Goal: Book appointment/travel/reservation

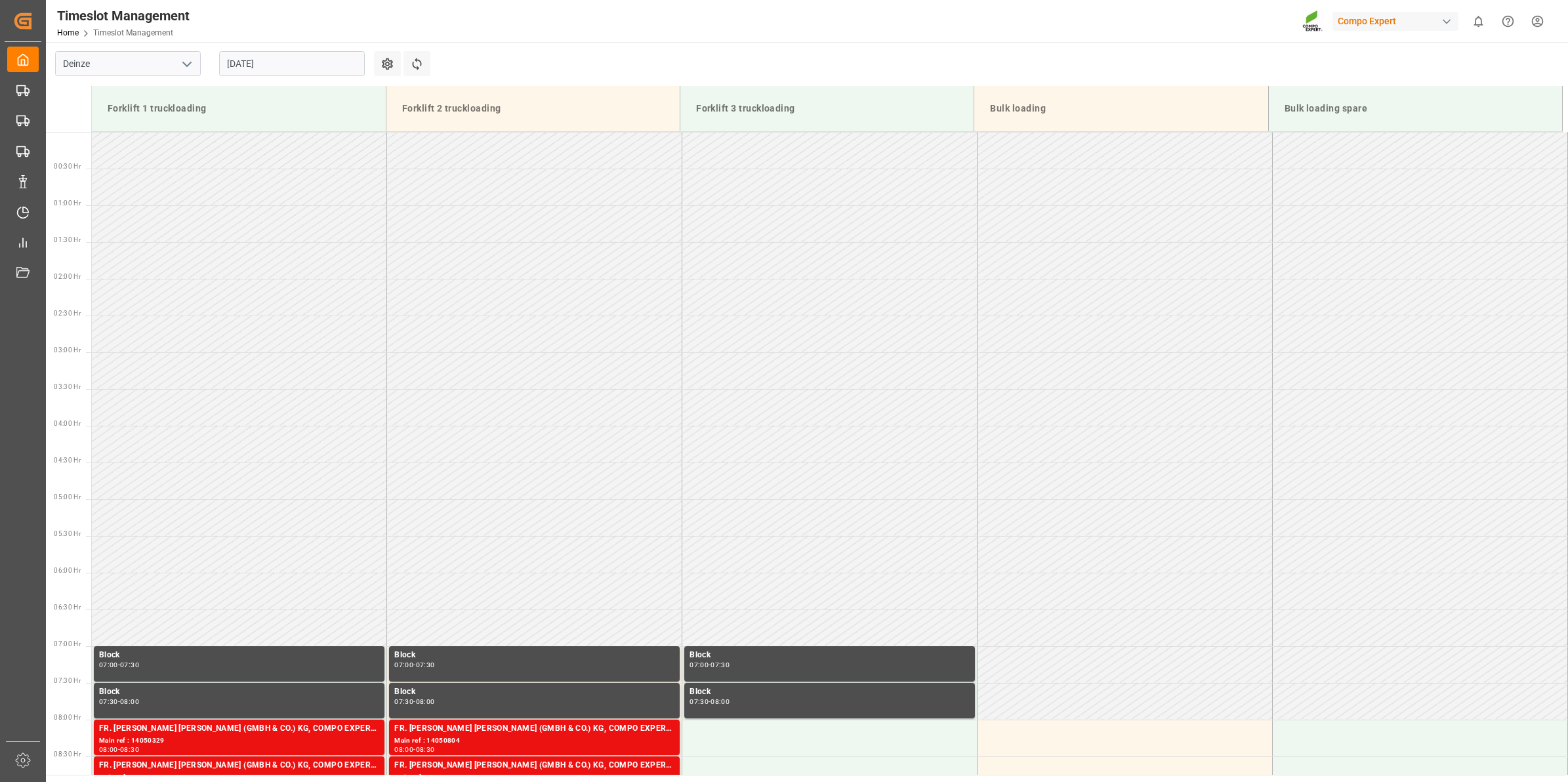
scroll to position [571, 0]
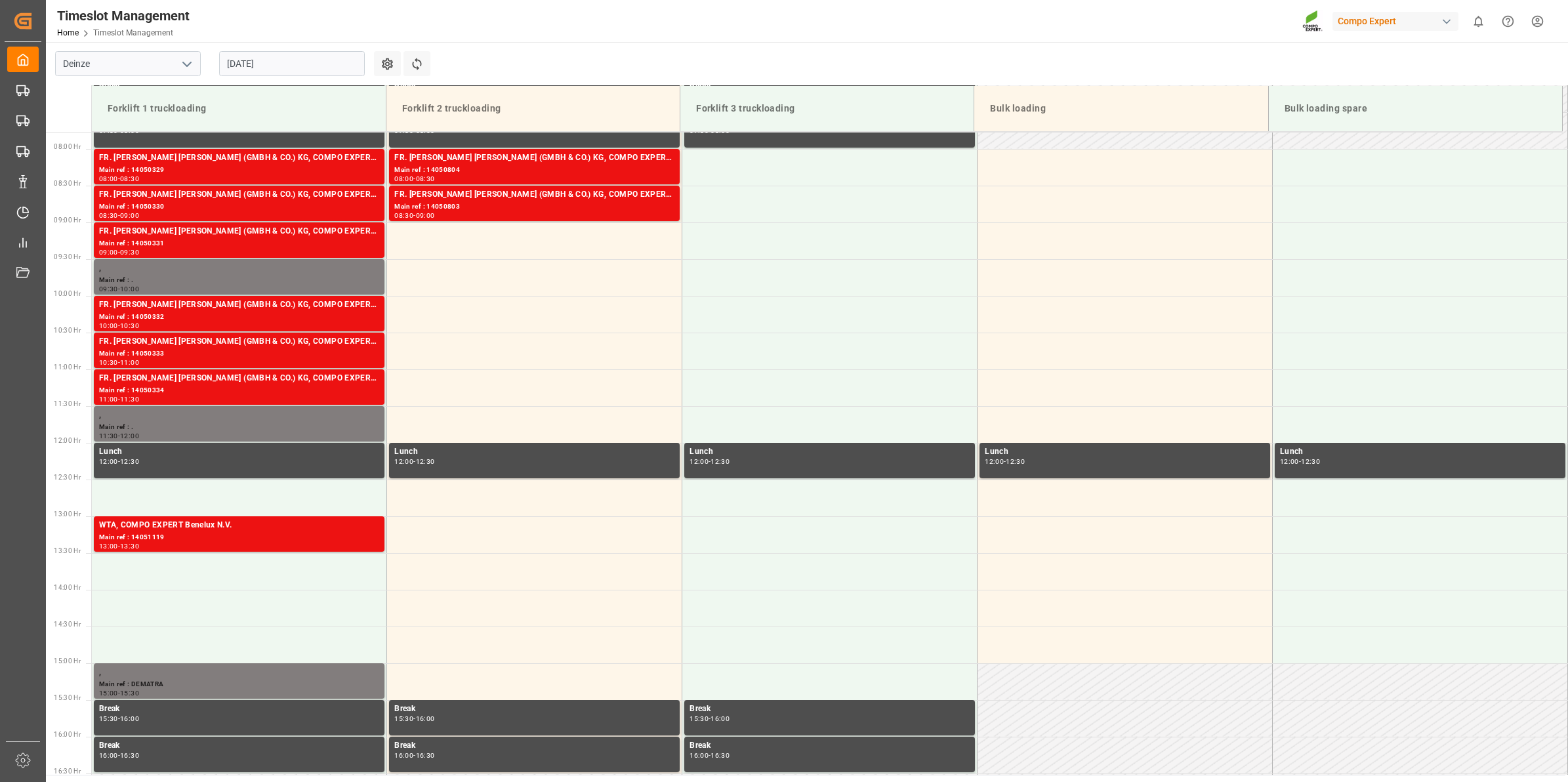
click at [252, 61] on input "[DATE]" at bounding box center [292, 63] width 145 height 25
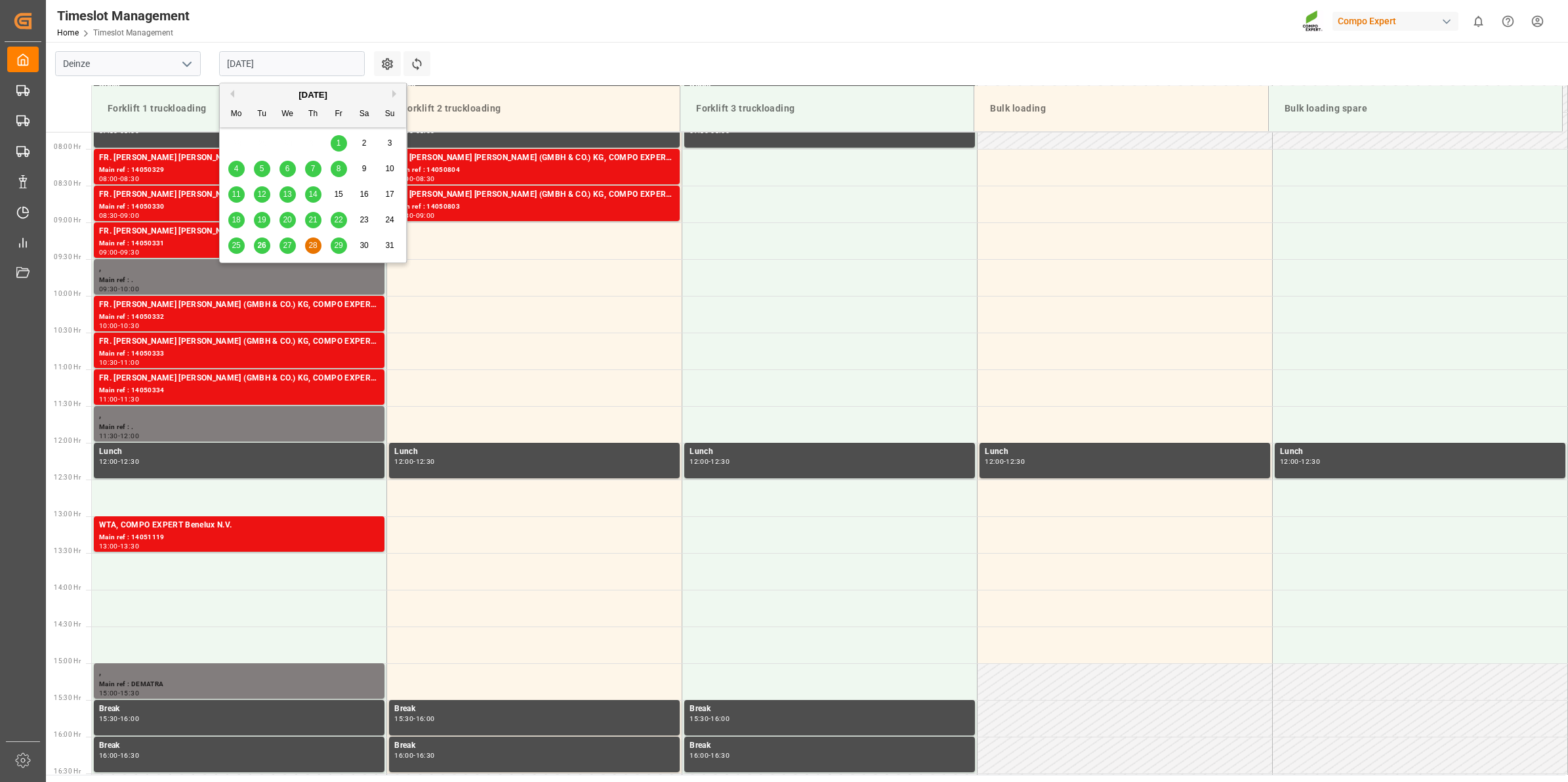
click at [394, 91] on button "Next Month" at bounding box center [396, 94] width 8 height 8
click at [236, 145] on span "1" at bounding box center [237, 143] width 5 height 9
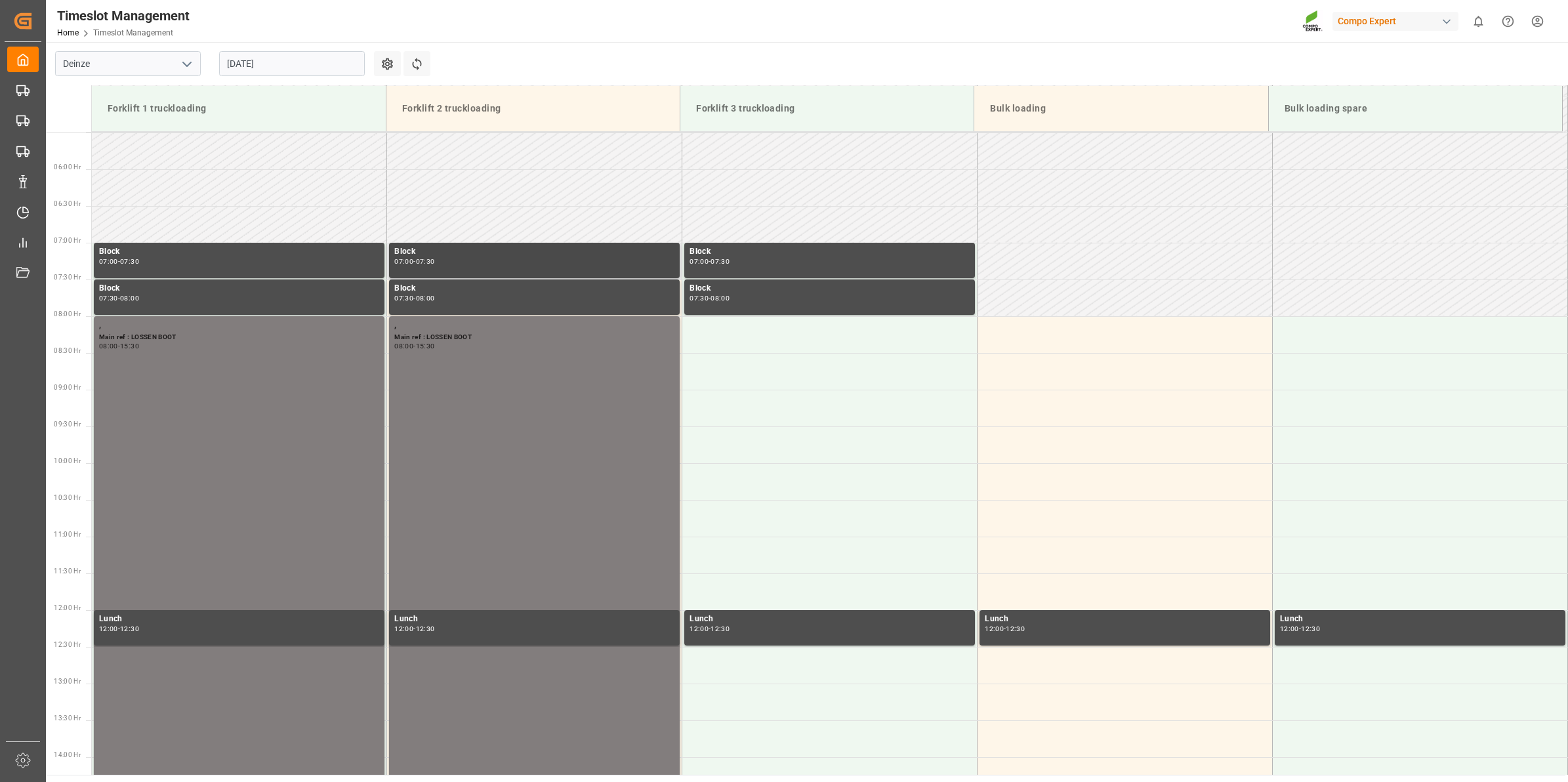
scroll to position [489, 0]
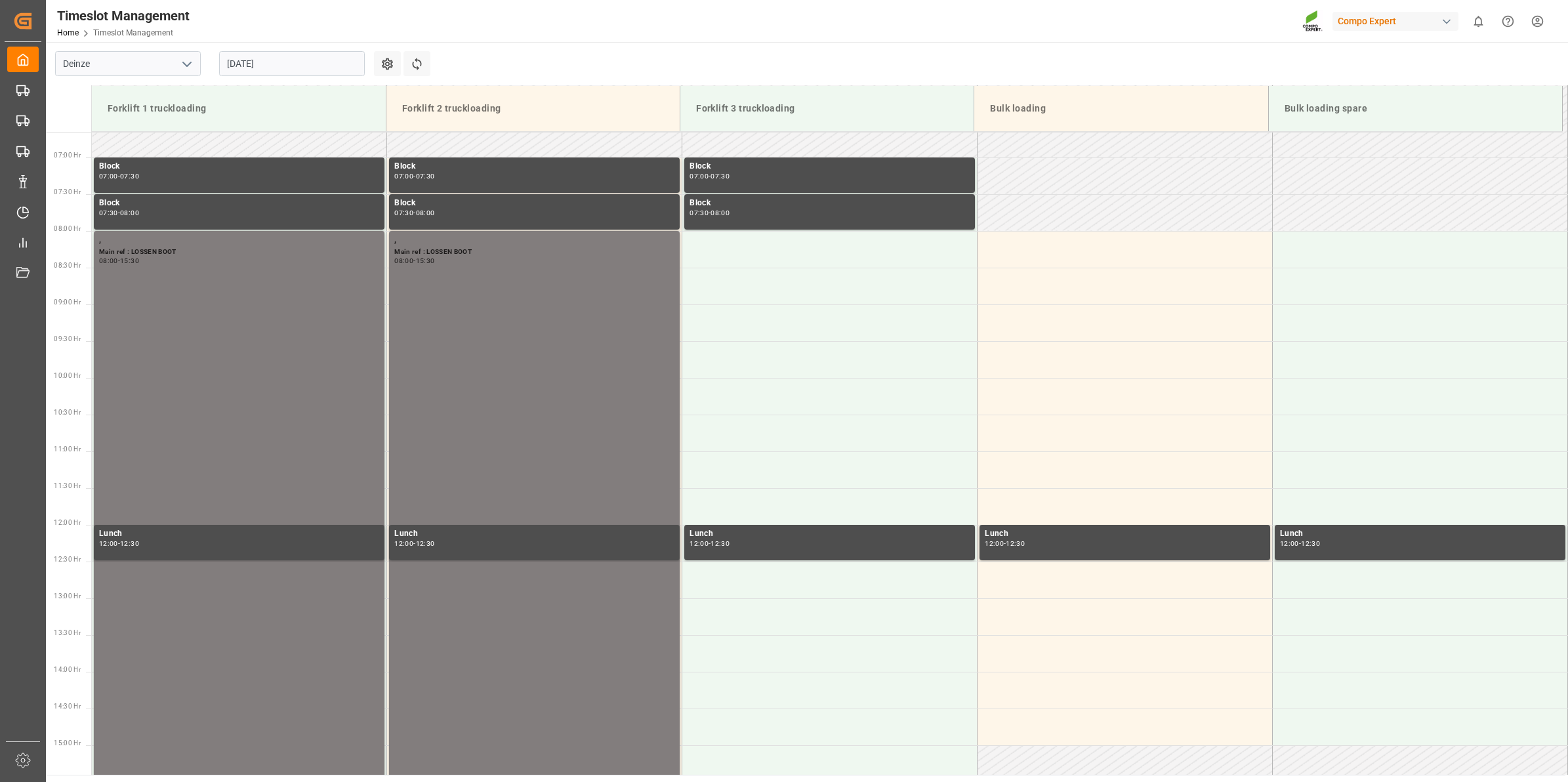
click at [354, 69] on input "[DATE]" at bounding box center [292, 63] width 145 height 25
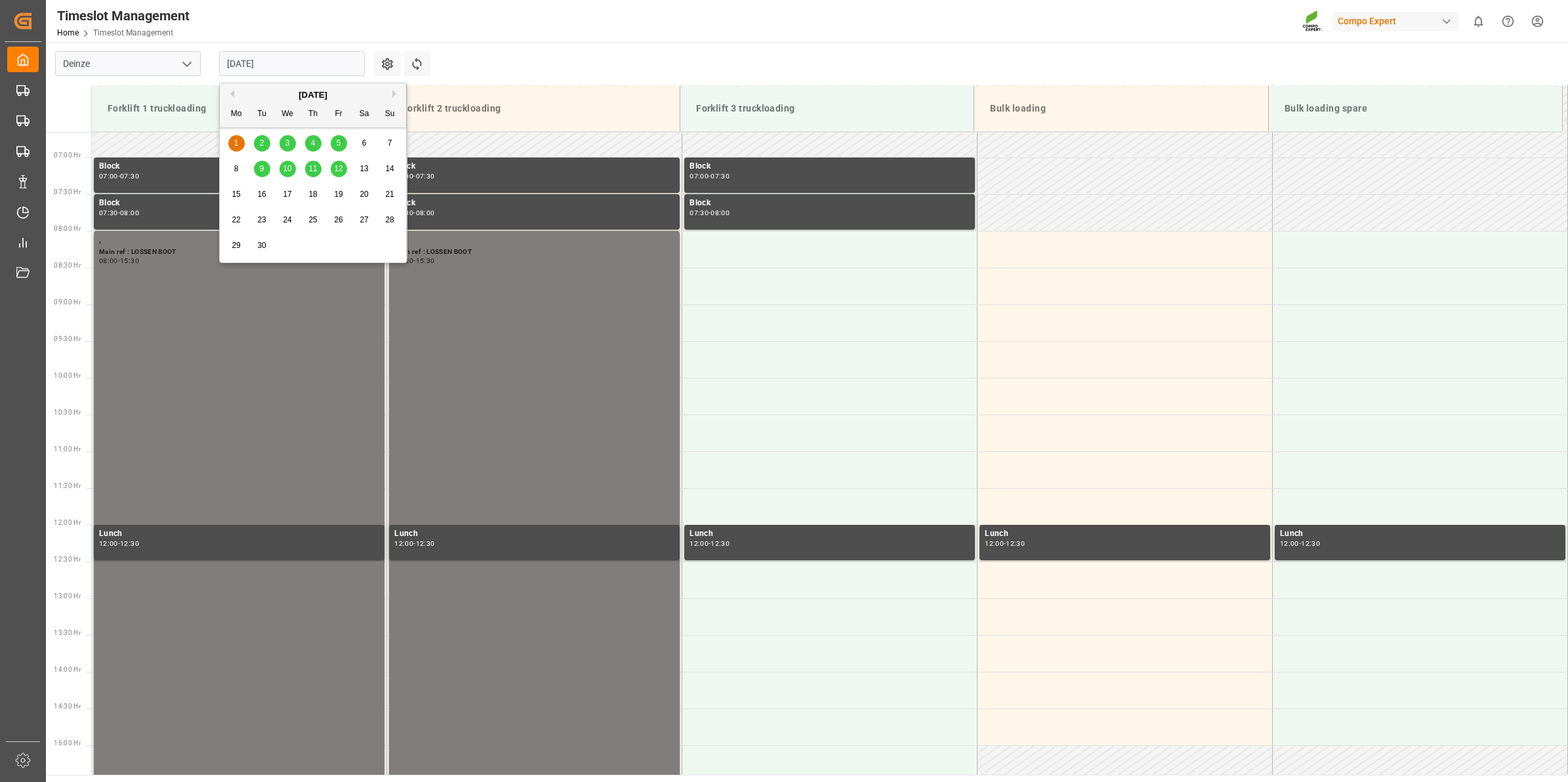
click at [261, 135] on div "2" at bounding box center [262, 143] width 16 height 16
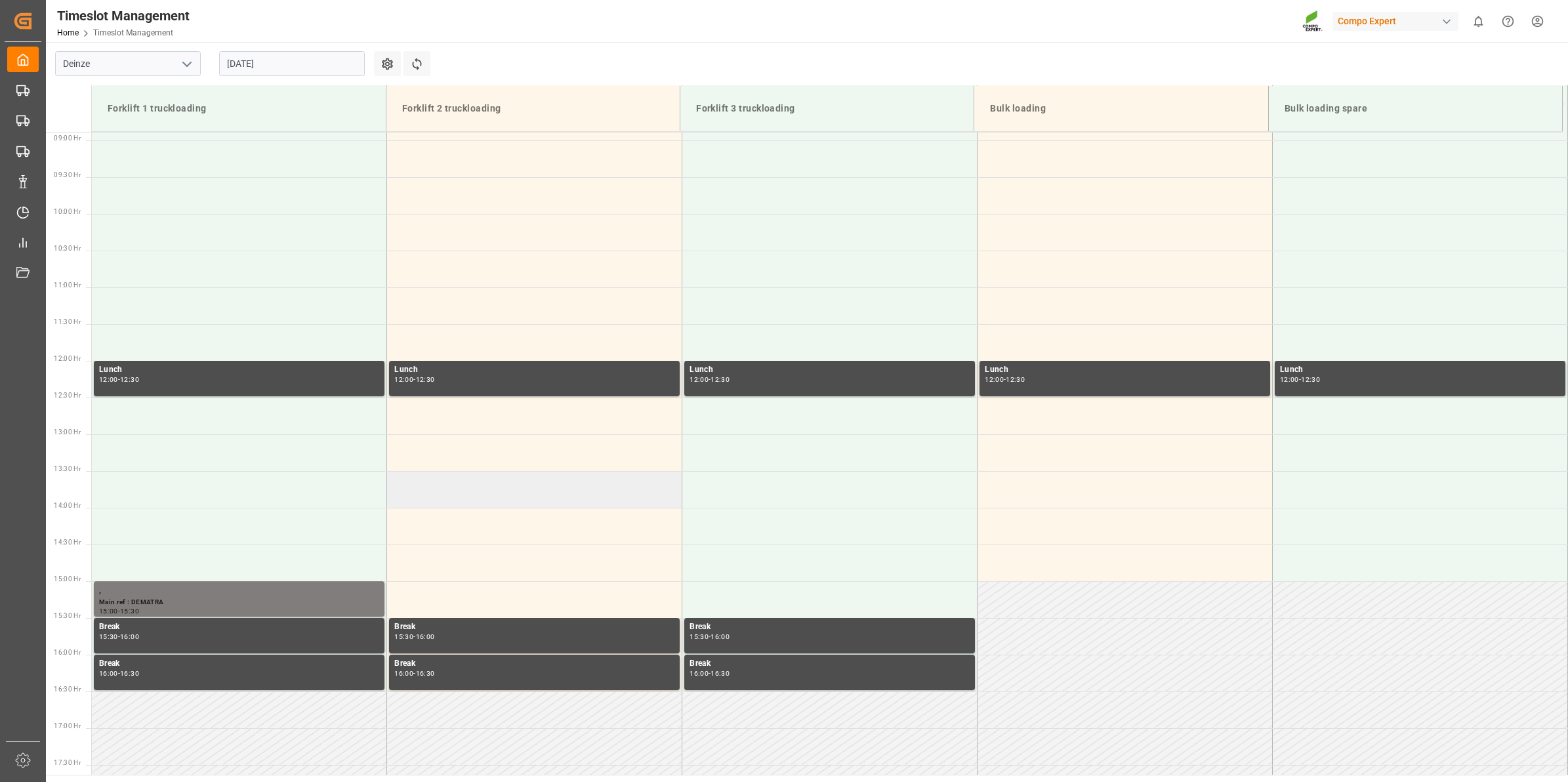
scroll to position [571, 0]
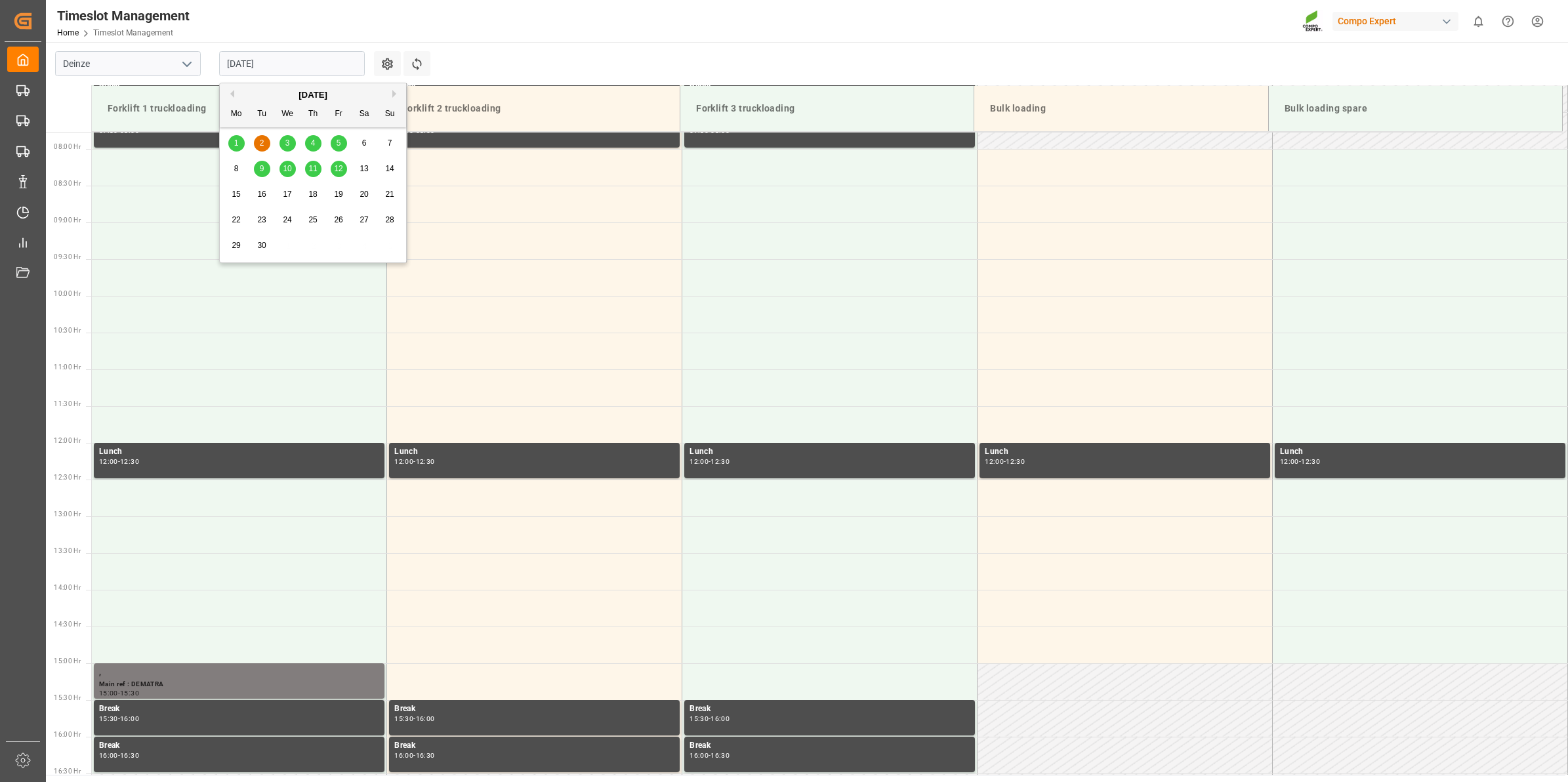
click at [273, 63] on input "[DATE]" at bounding box center [292, 63] width 145 height 25
click at [230, 91] on button "Previous Month" at bounding box center [231, 94] width 8 height 8
click at [687, 51] on main "Deinze [DATE] Settings Refresh Time Slots Forklift 1 truckloading Forklift 2 tr…" at bounding box center [806, 408] width 1520 height 733
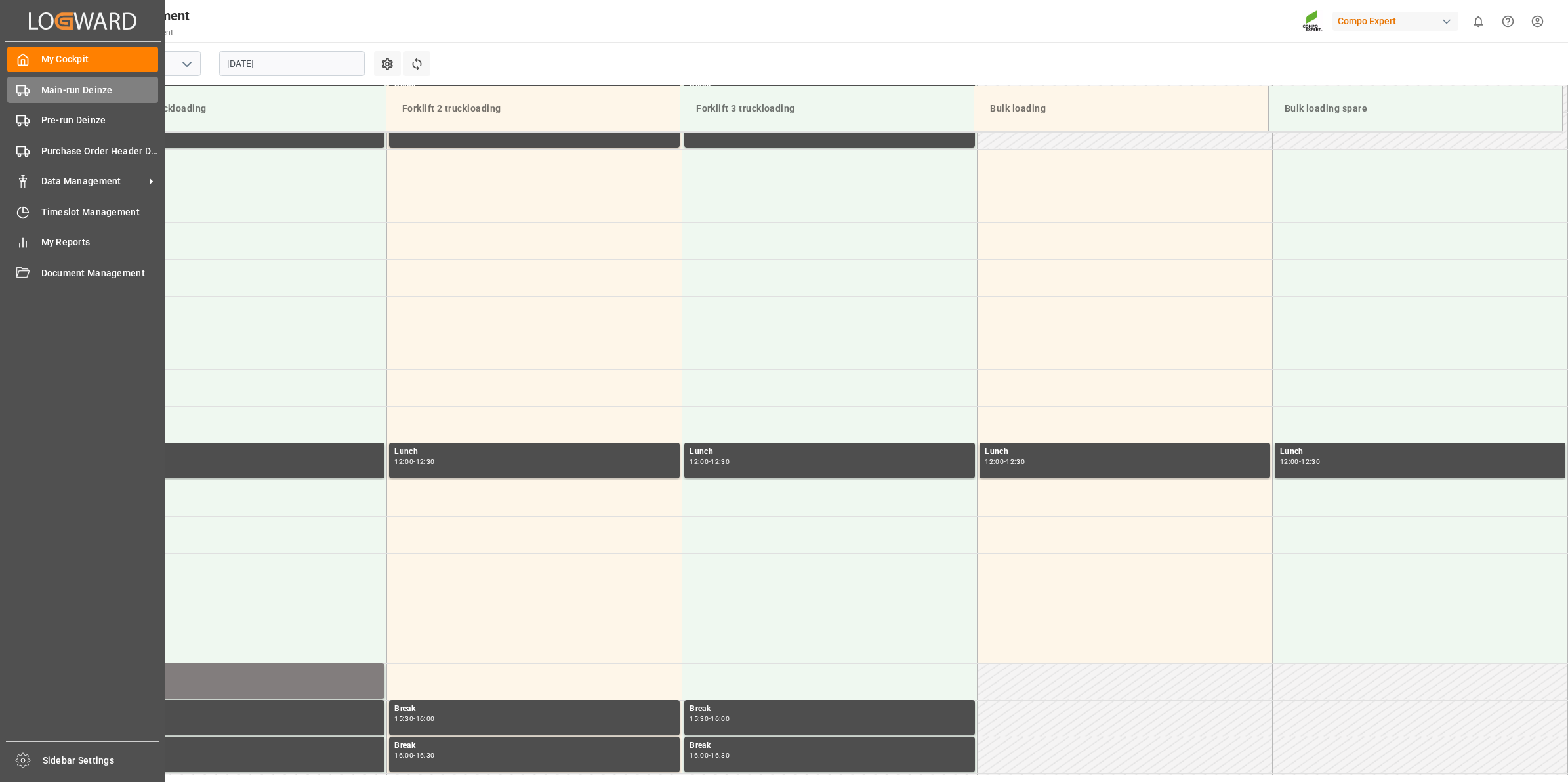
click at [87, 92] on span "Main-run Deinze" at bounding box center [100, 91] width 117 height 14
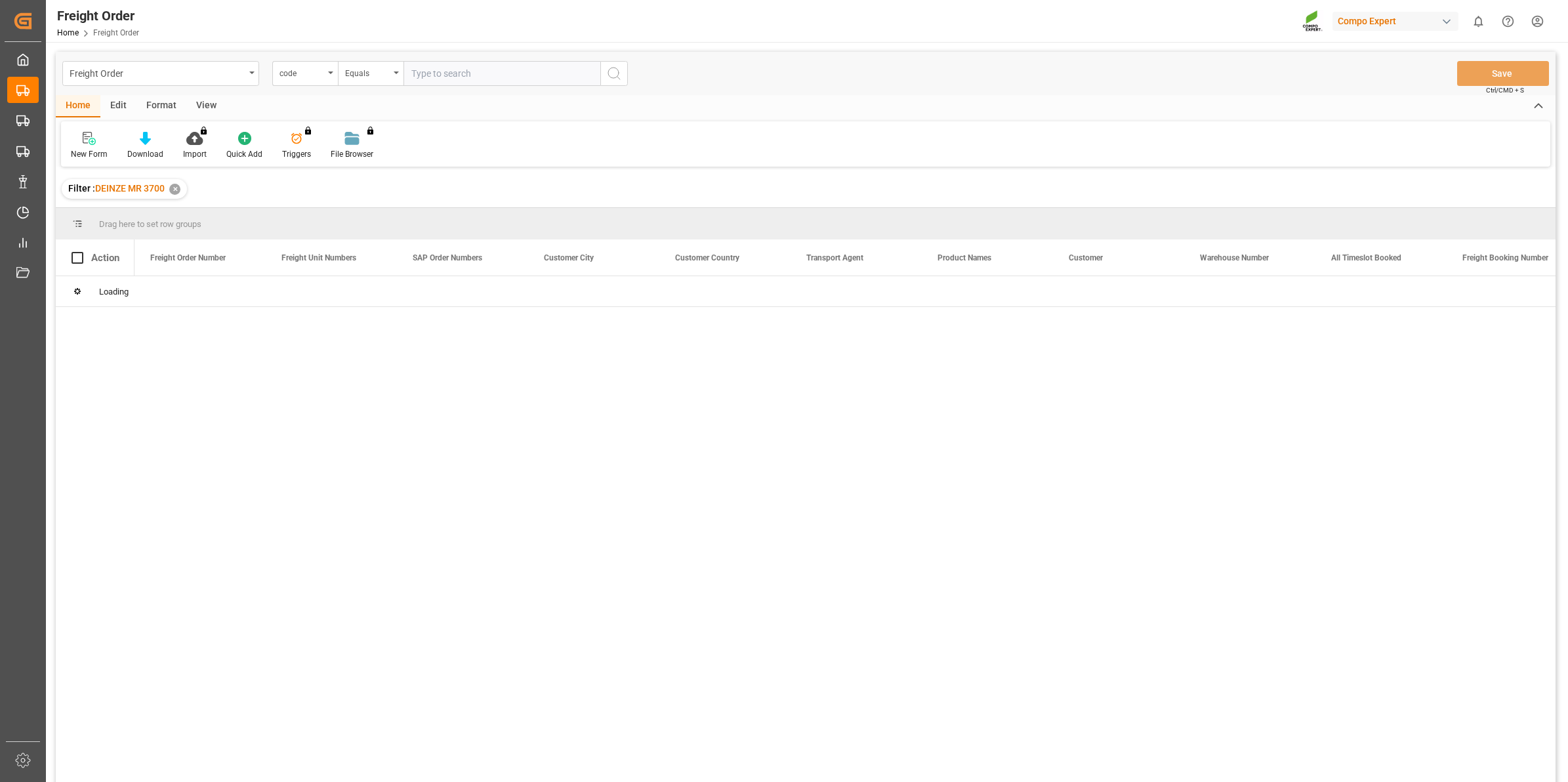
click at [313, 79] on div "code" at bounding box center [302, 71] width 45 height 15
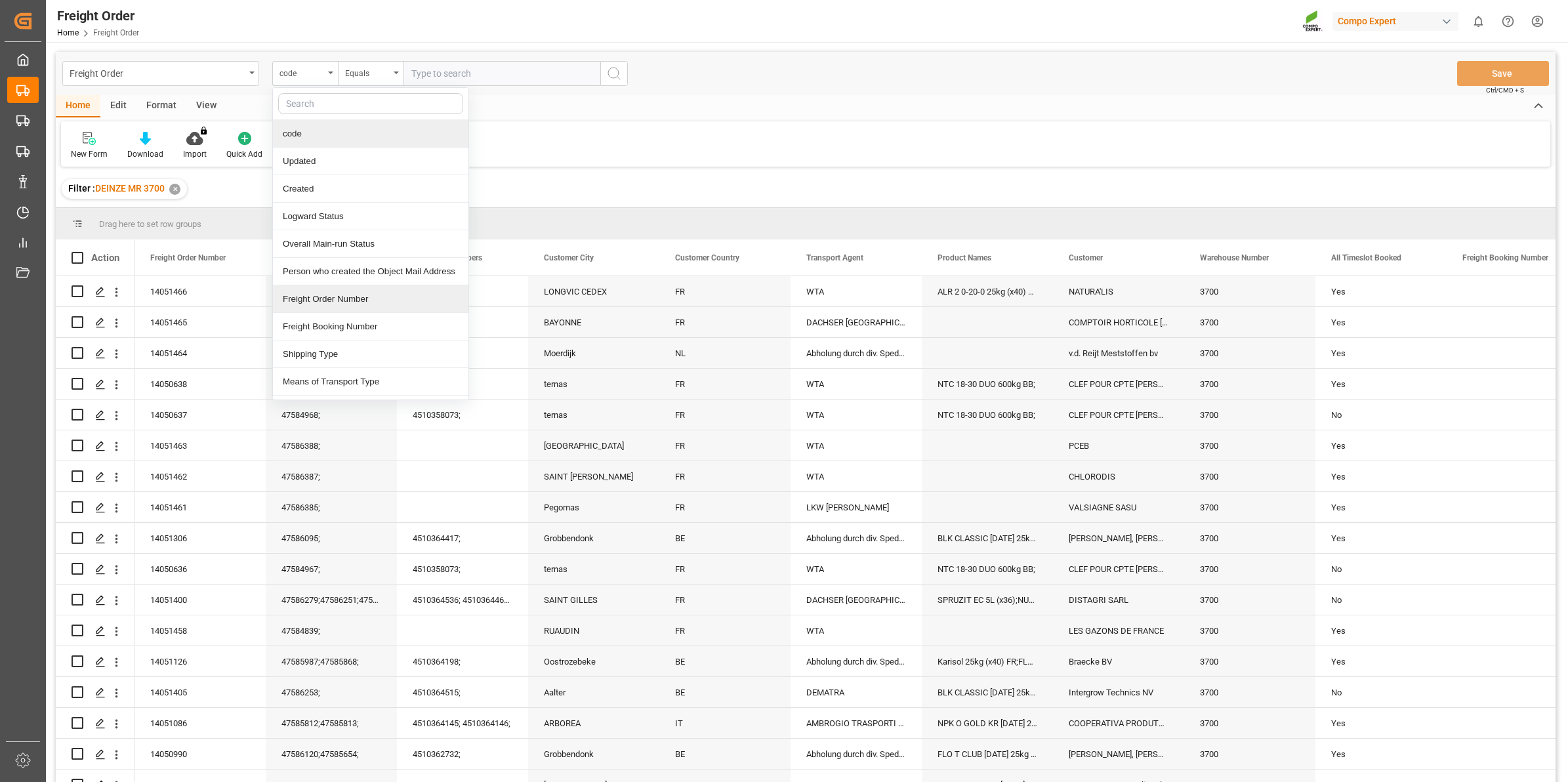
click at [358, 305] on div "Freight Order Number" at bounding box center [371, 299] width 195 height 27
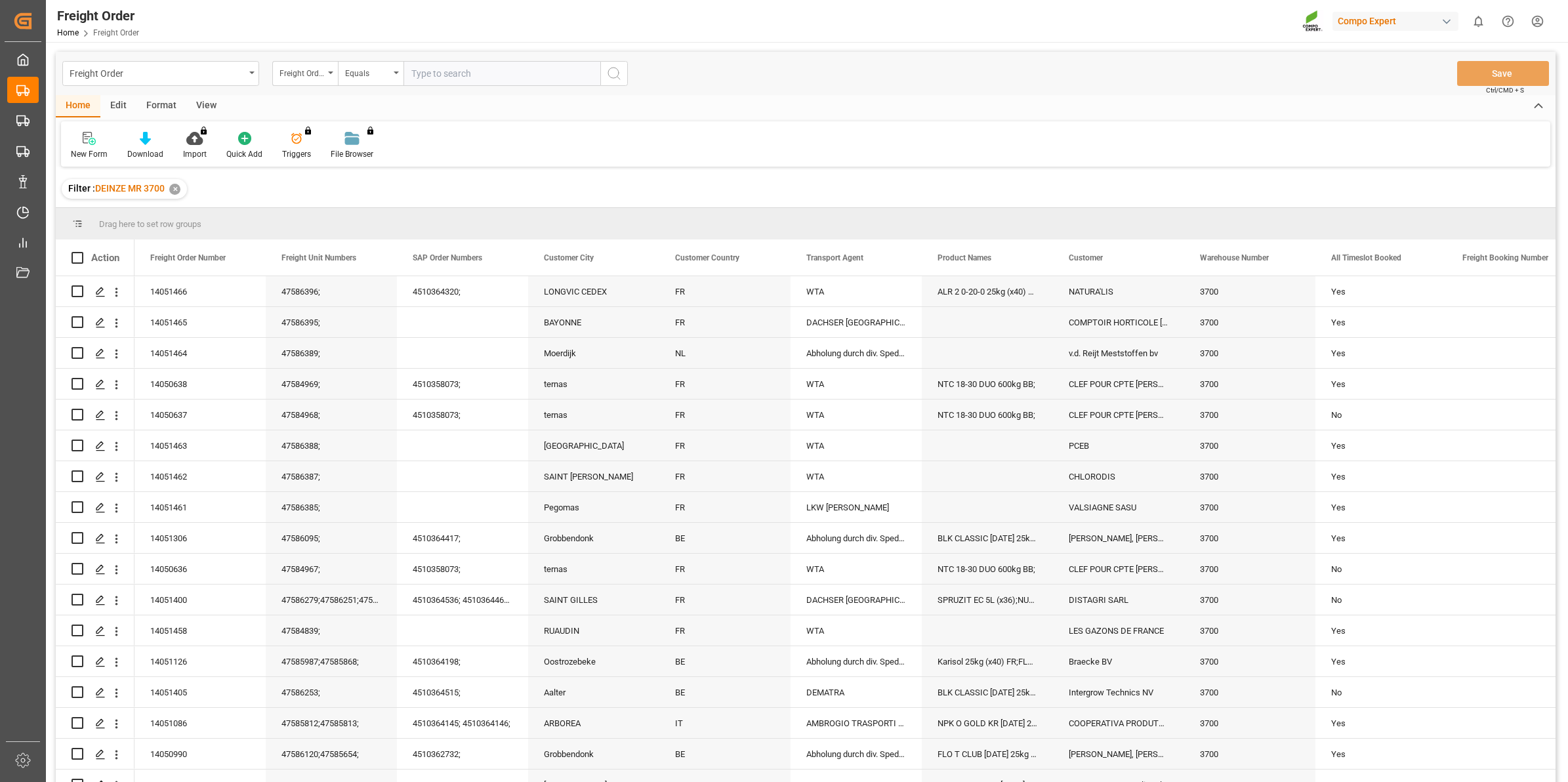
click at [473, 63] on input "text" at bounding box center [502, 74] width 197 height 25
paste input "14051439"
type input "14051439"
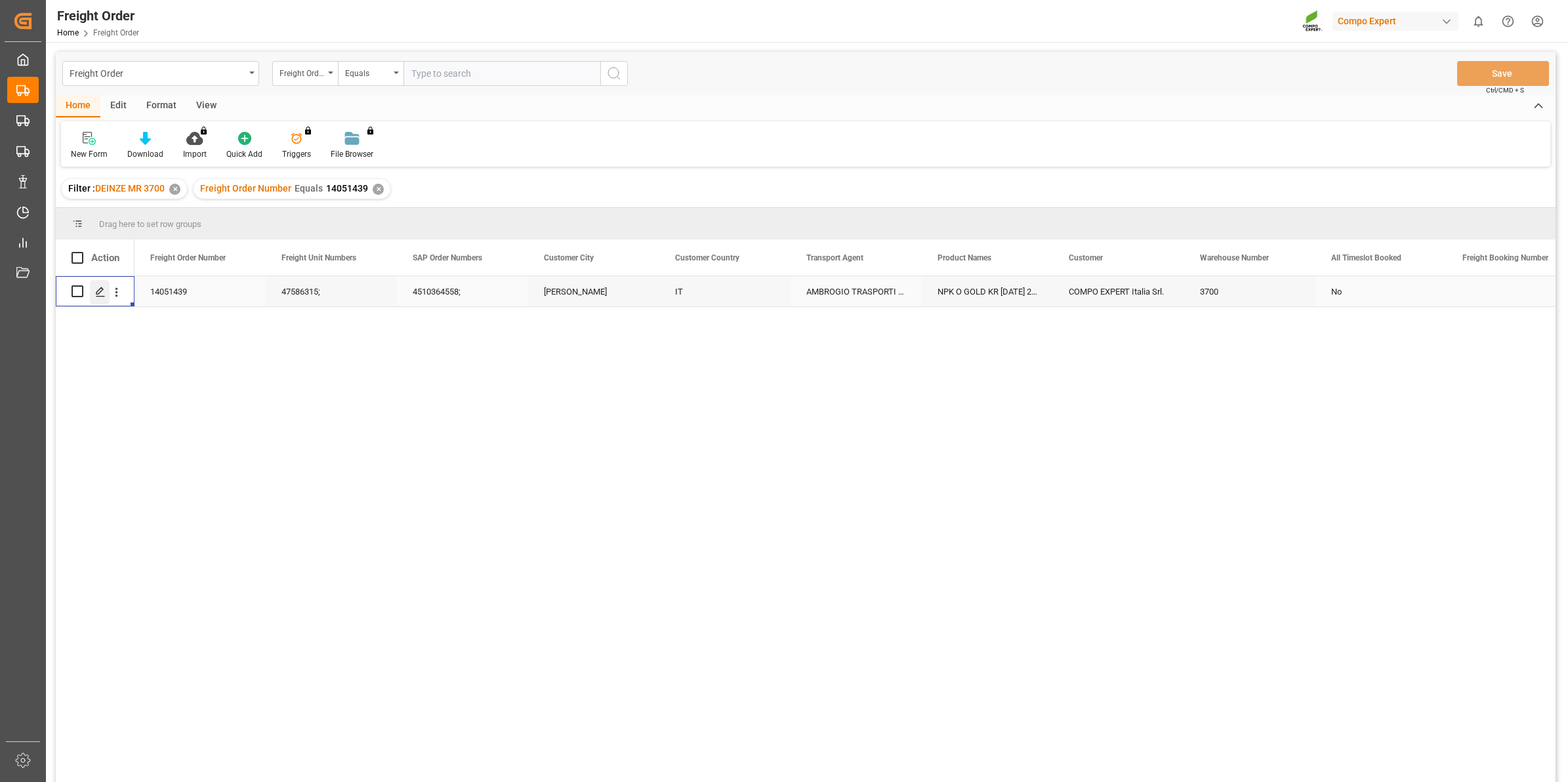
click at [106, 292] on div "Press SPACE to select this row." at bounding box center [99, 292] width 20 height 24
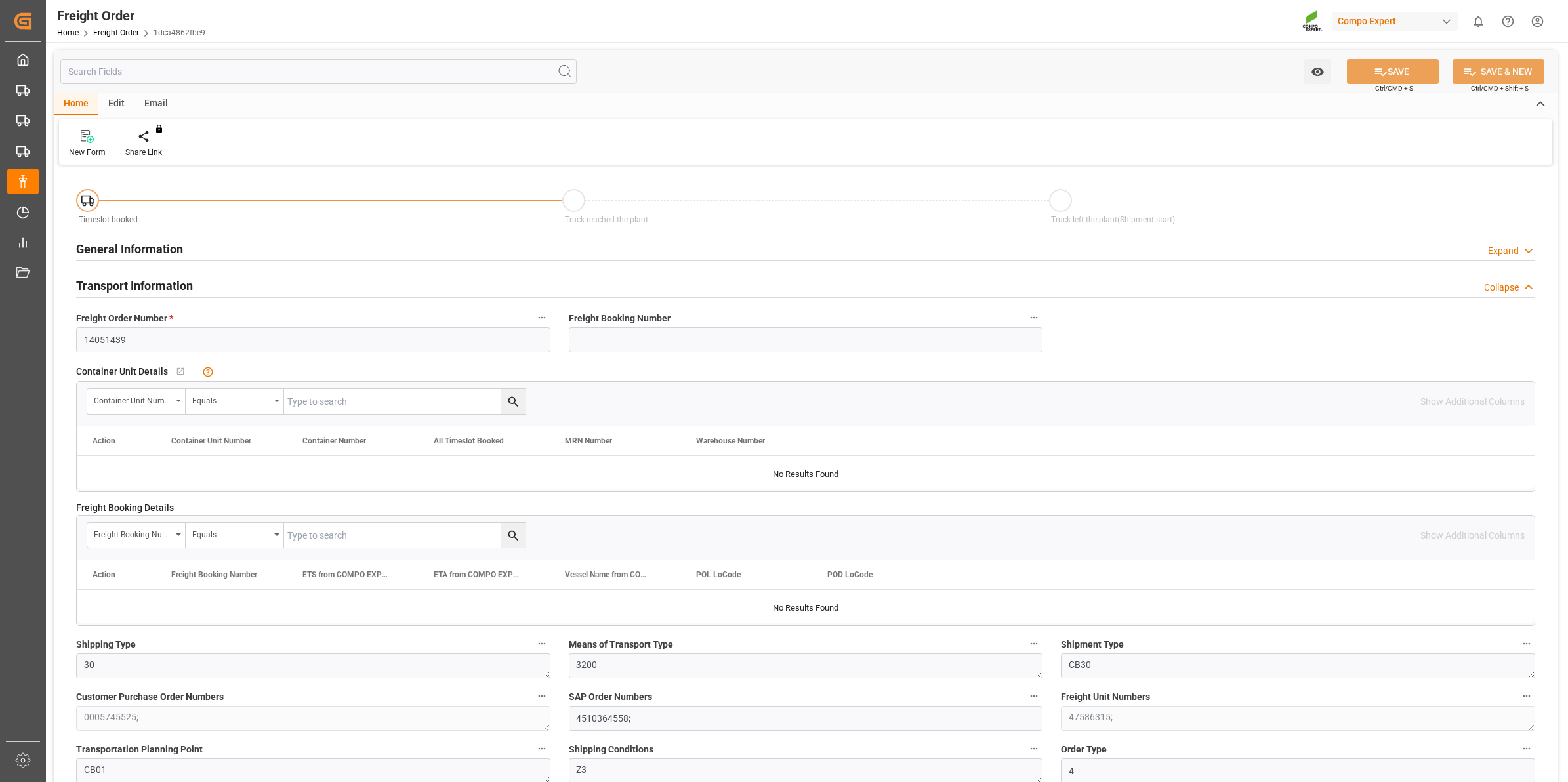
type input "[DATE] 00:00"
type input "[DATE] 16:09"
click at [158, 153] on div "Create Timeslot" at bounding box center [152, 152] width 55 height 12
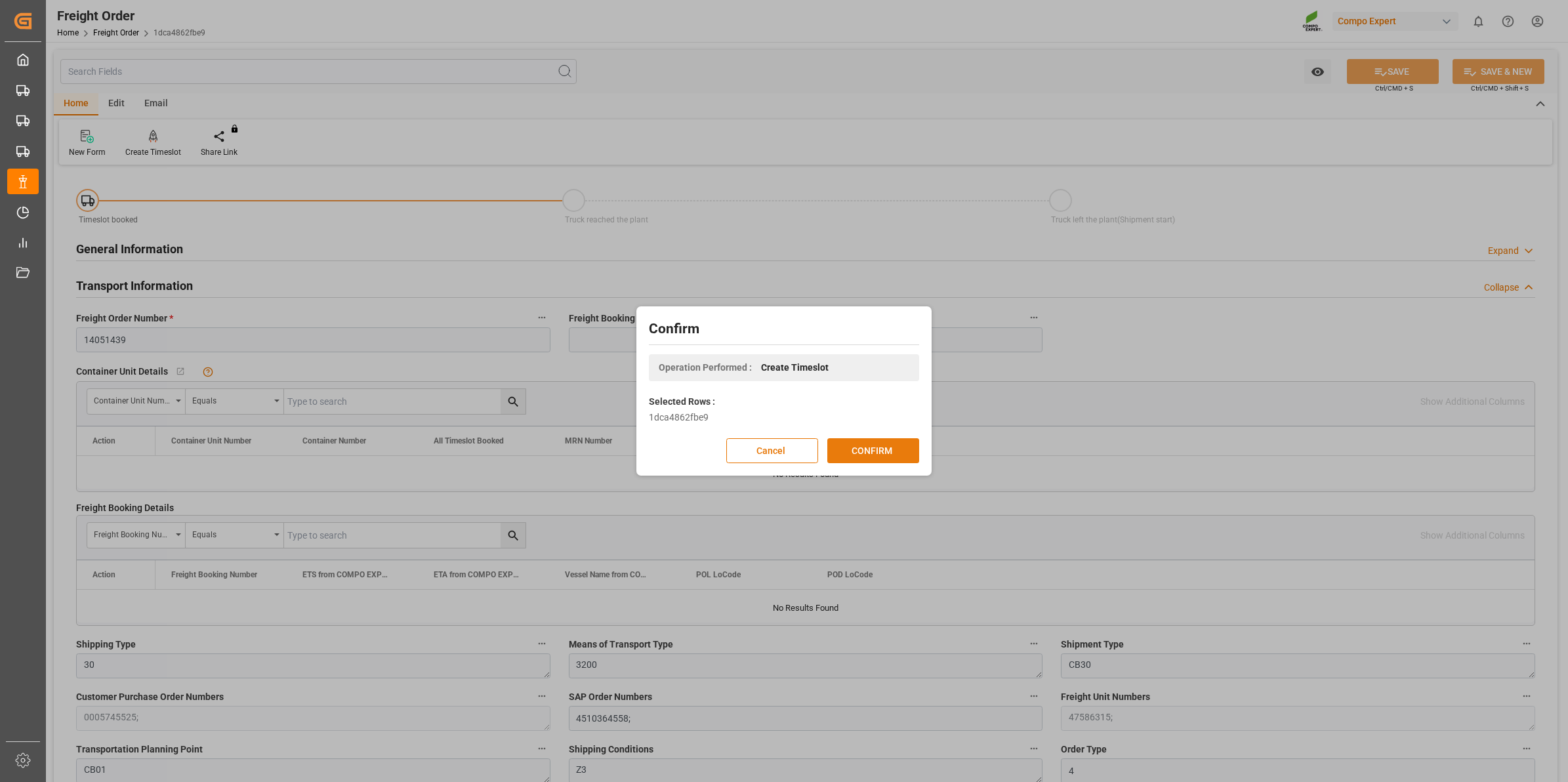
click at [893, 440] on button "CONFIRM" at bounding box center [872, 451] width 91 height 25
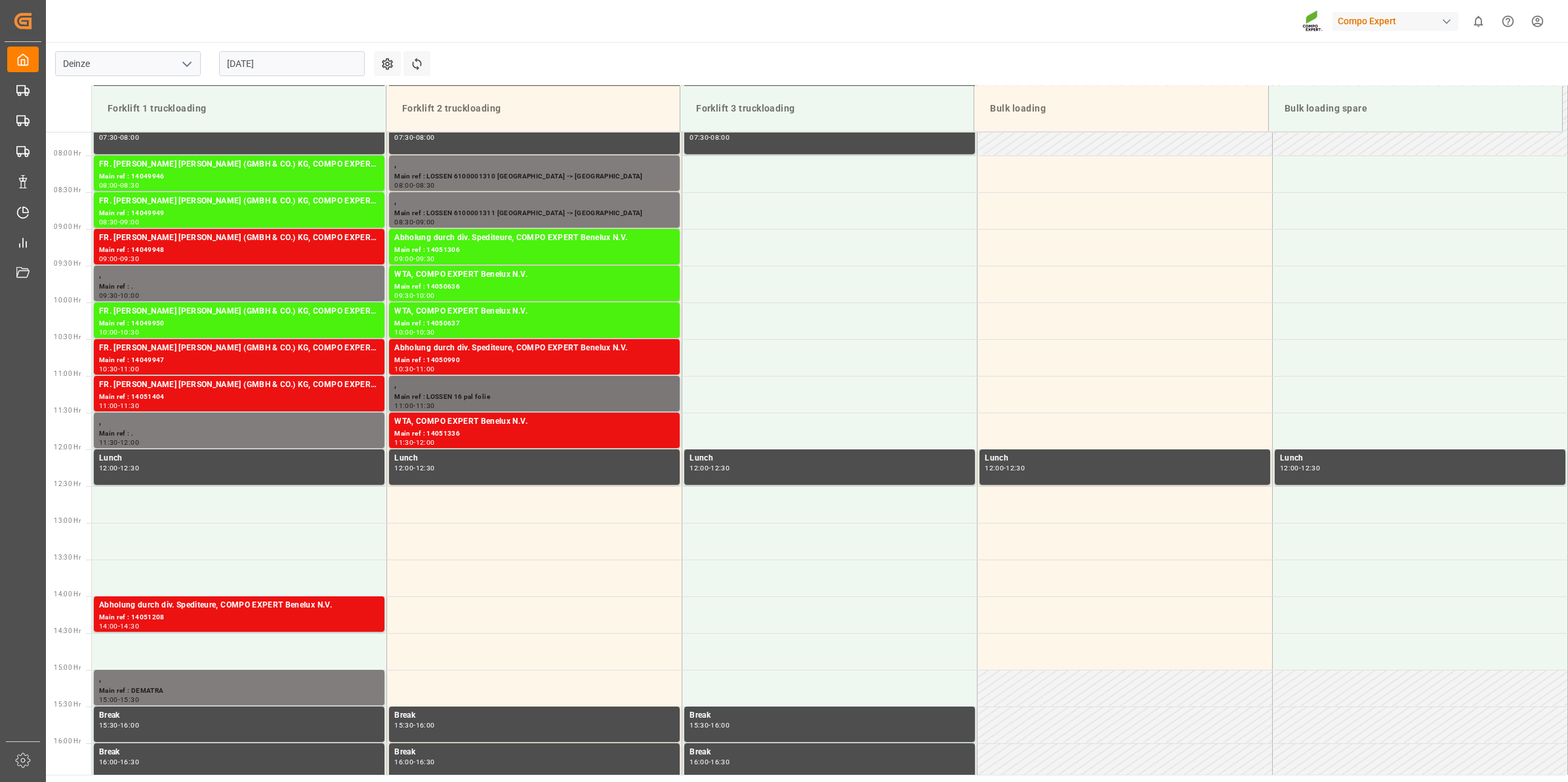
scroll to position [653, 0]
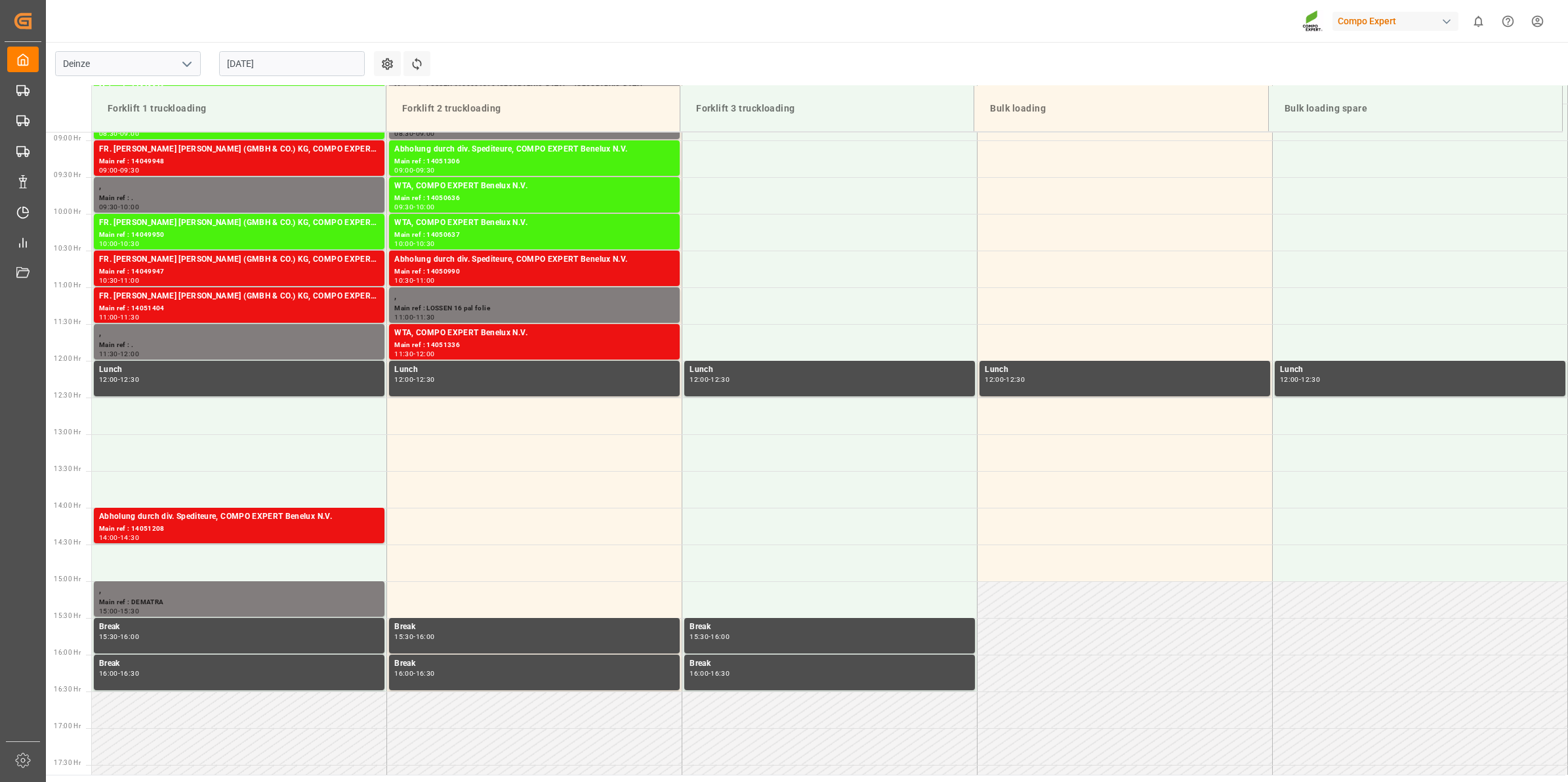
click at [228, 59] on input "[DATE]" at bounding box center [292, 63] width 145 height 25
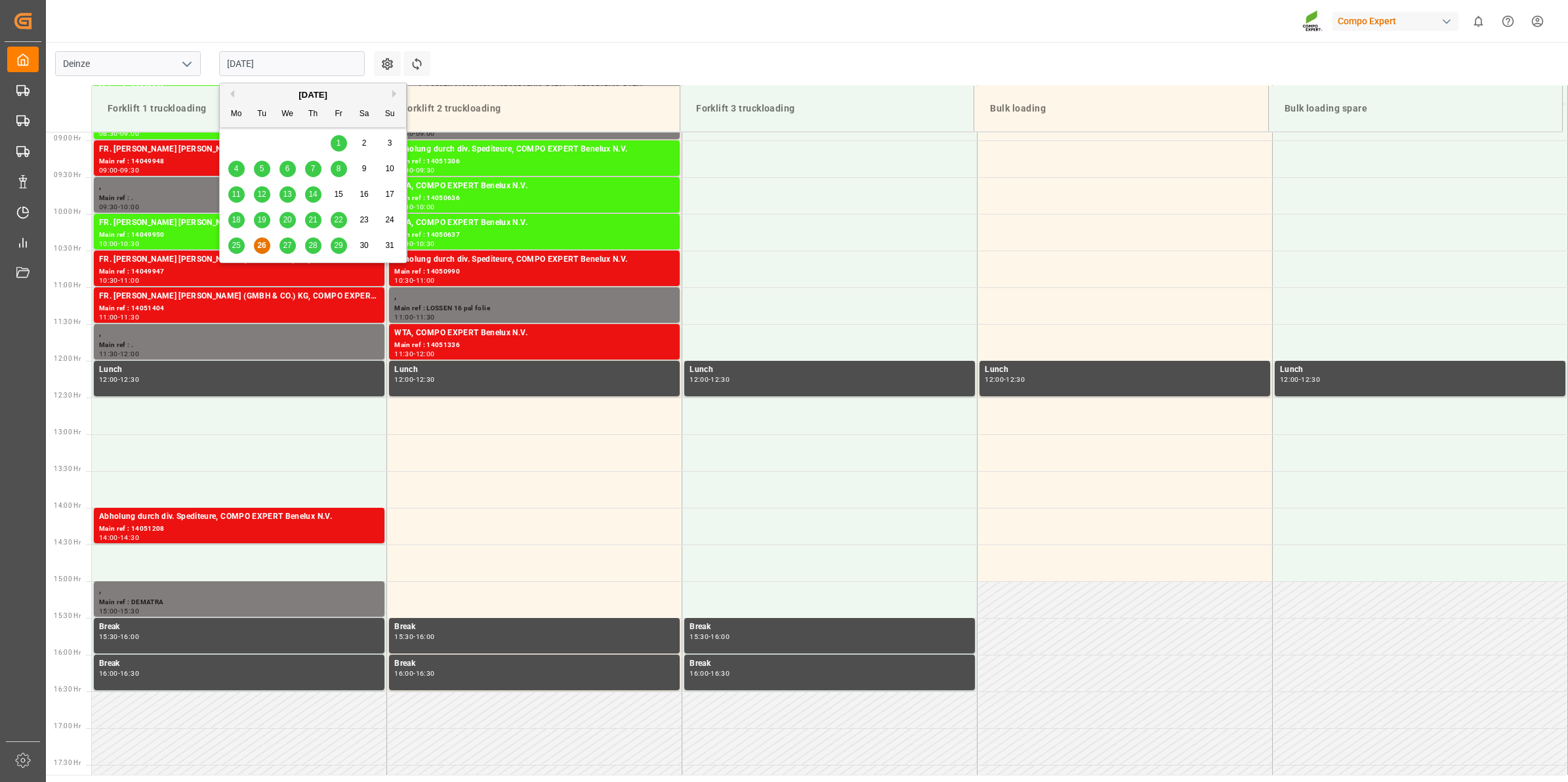
click at [285, 243] on span "27" at bounding box center [287, 246] width 9 height 9
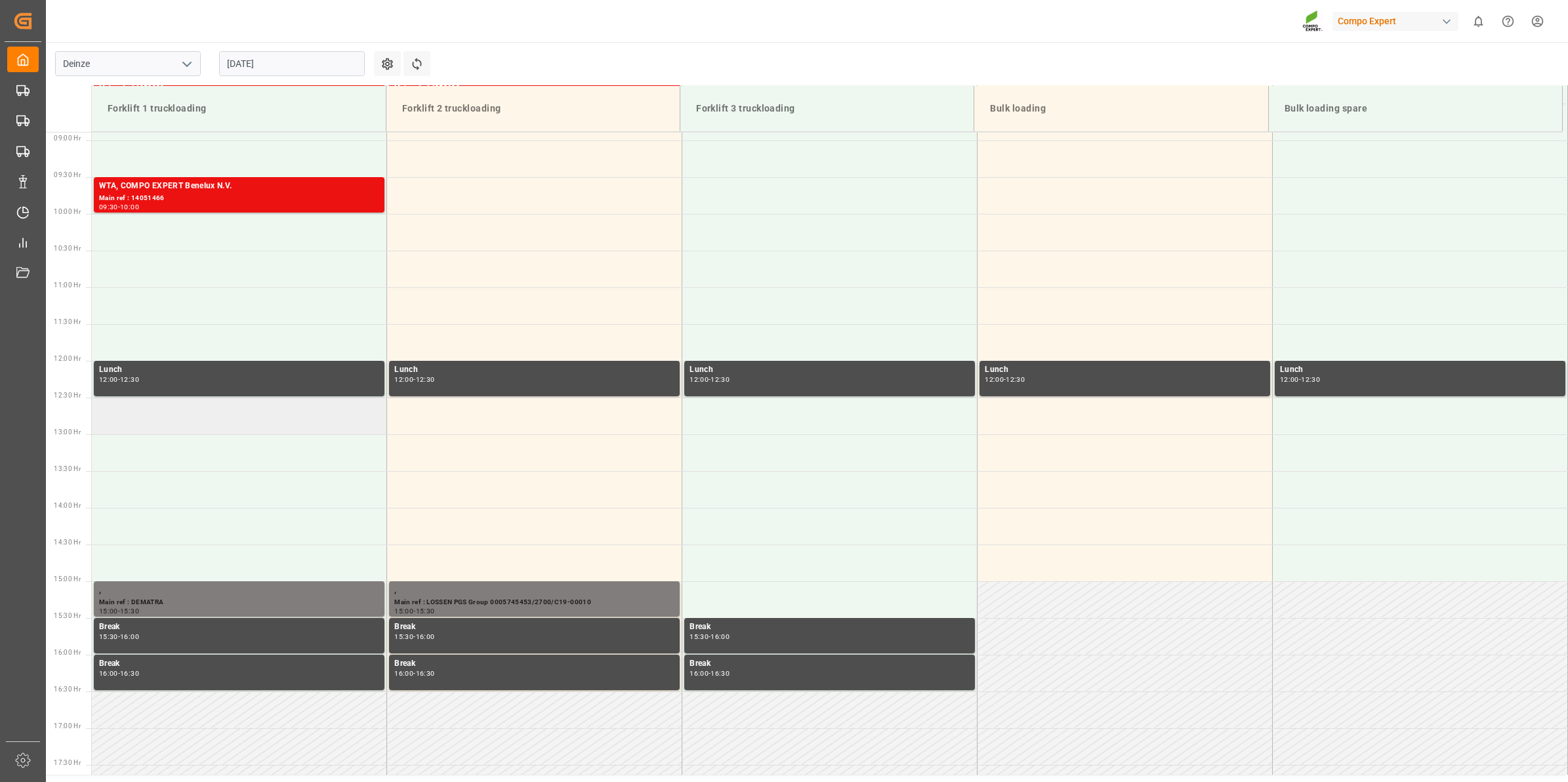
scroll to position [489, 0]
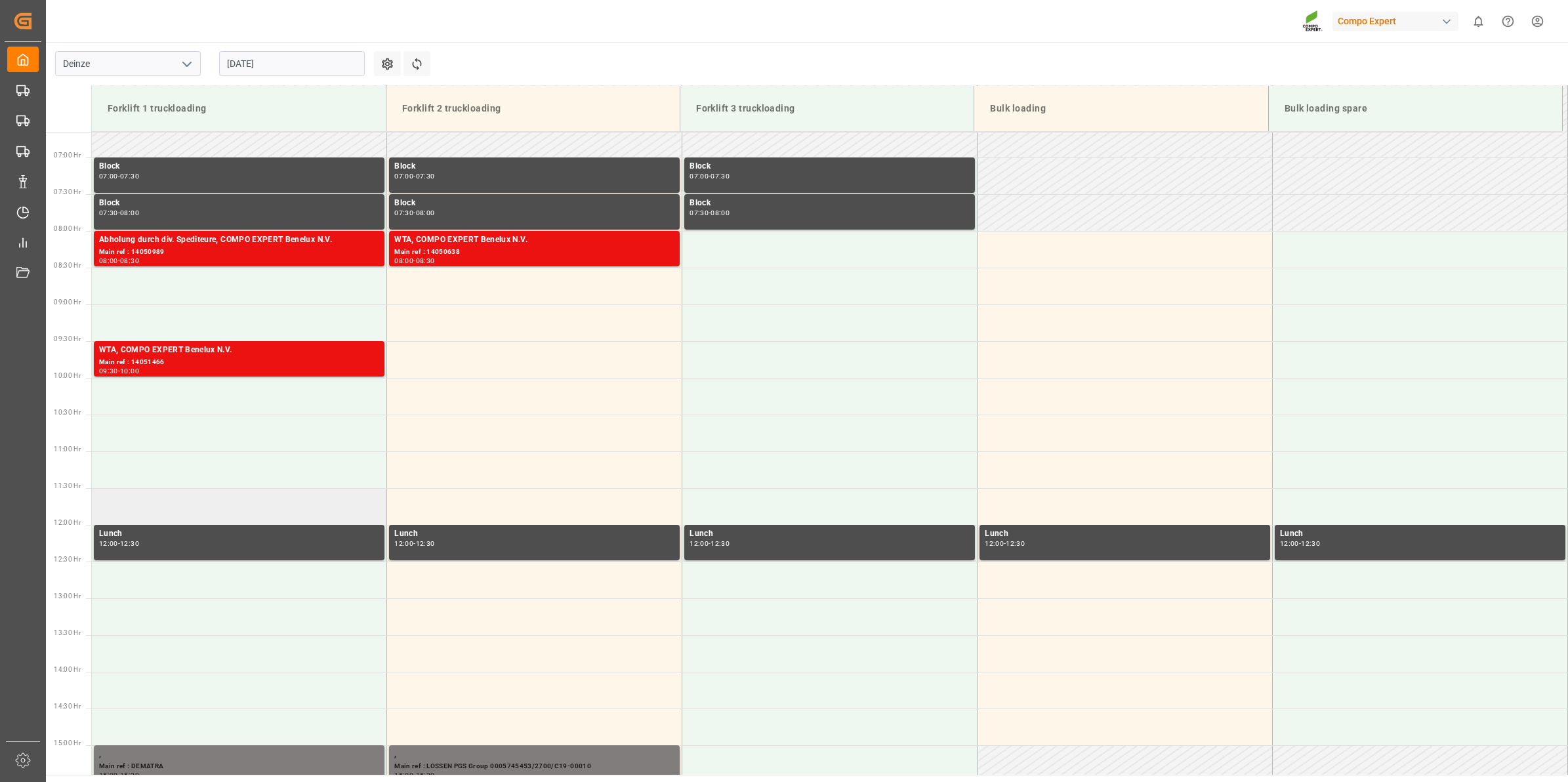
click at [204, 509] on td at bounding box center [239, 506] width 295 height 37
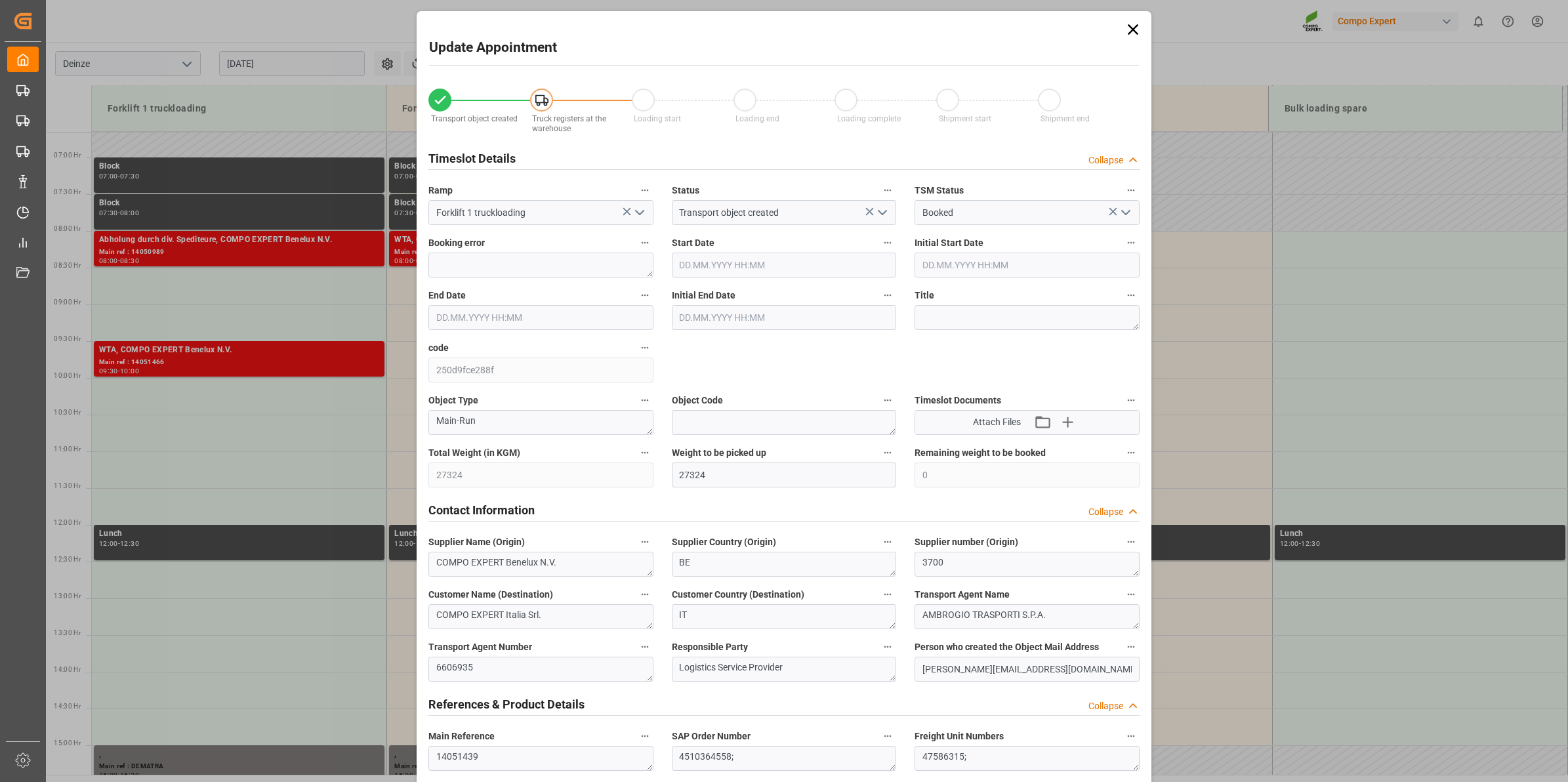
type input "27.08.2025 11:30"
type input "27.08.2025 12:00"
type input "[DATE] 16:09"
type input "[DATE] 08:28"
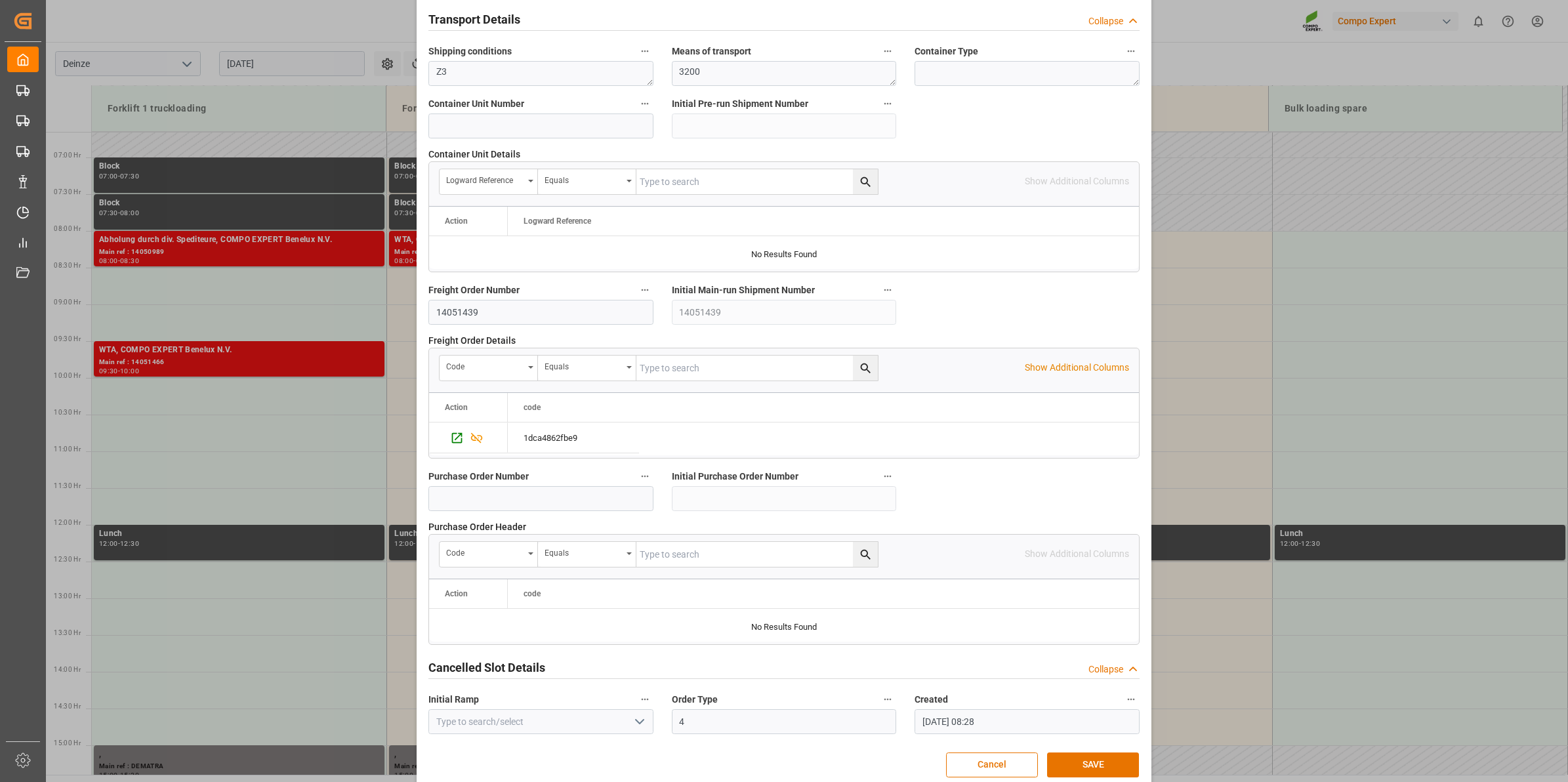
scroll to position [1041, 0]
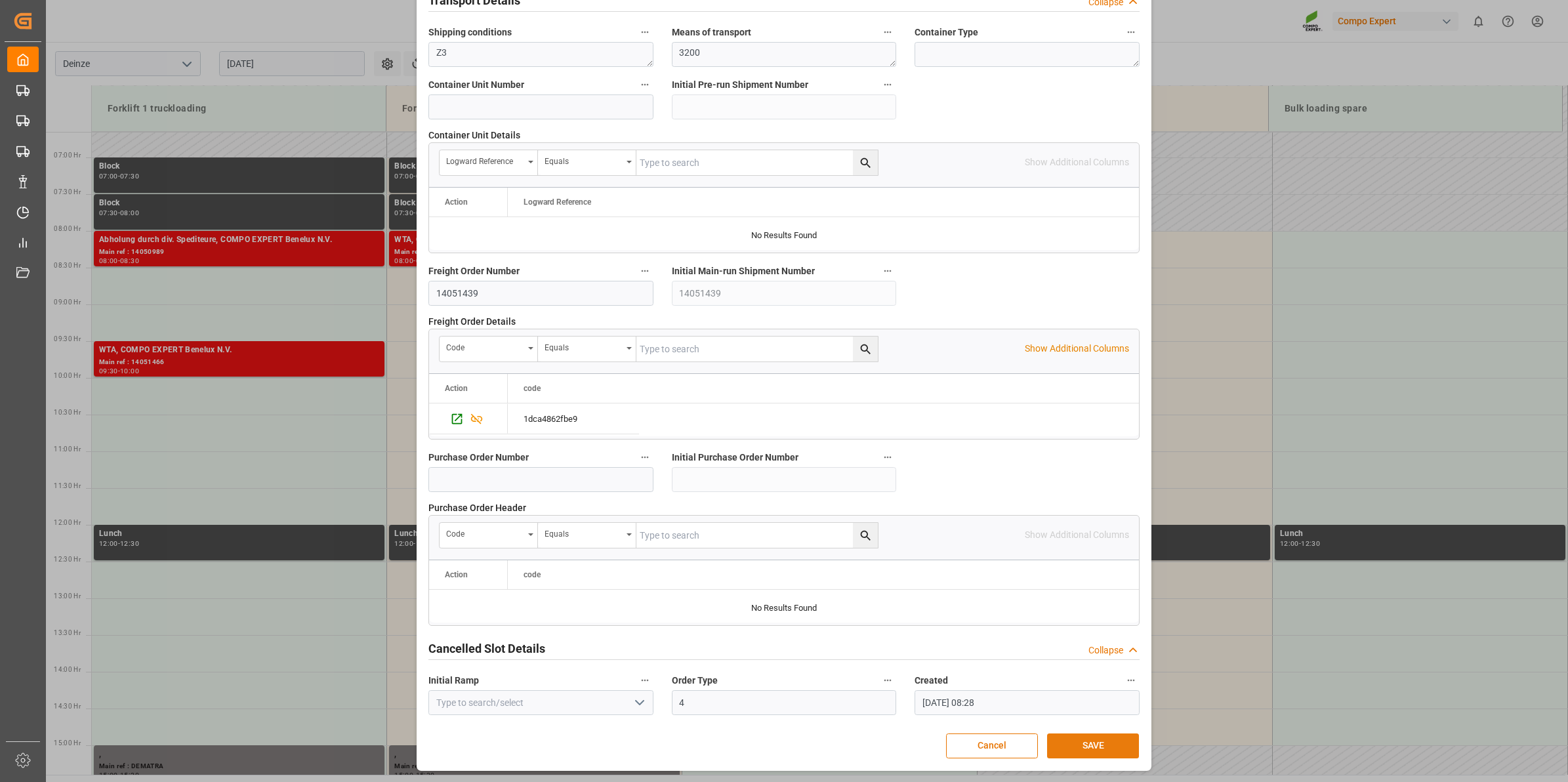
click at [1087, 742] on button "SAVE" at bounding box center [1092, 746] width 91 height 25
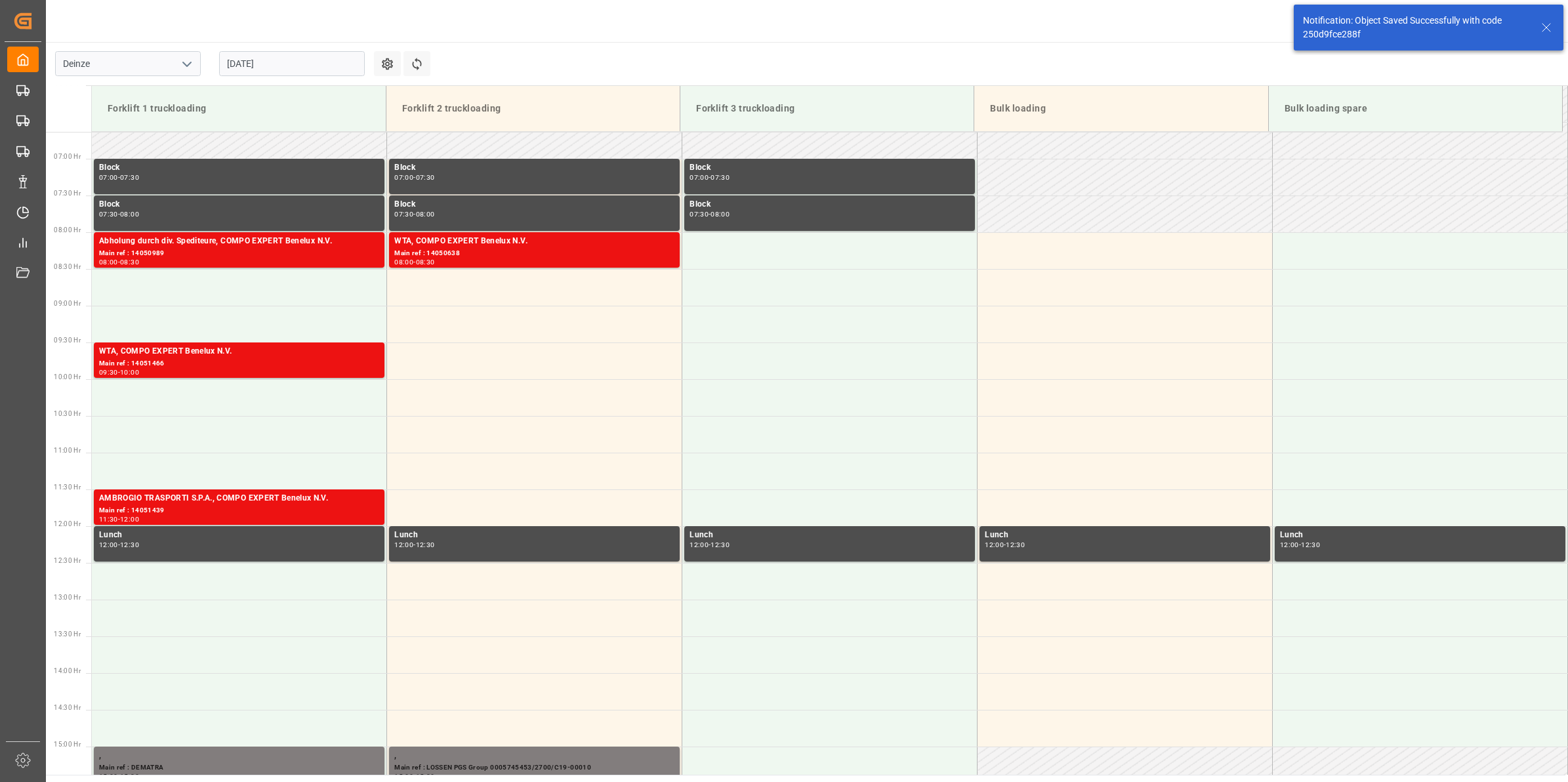
scroll to position [562, 0]
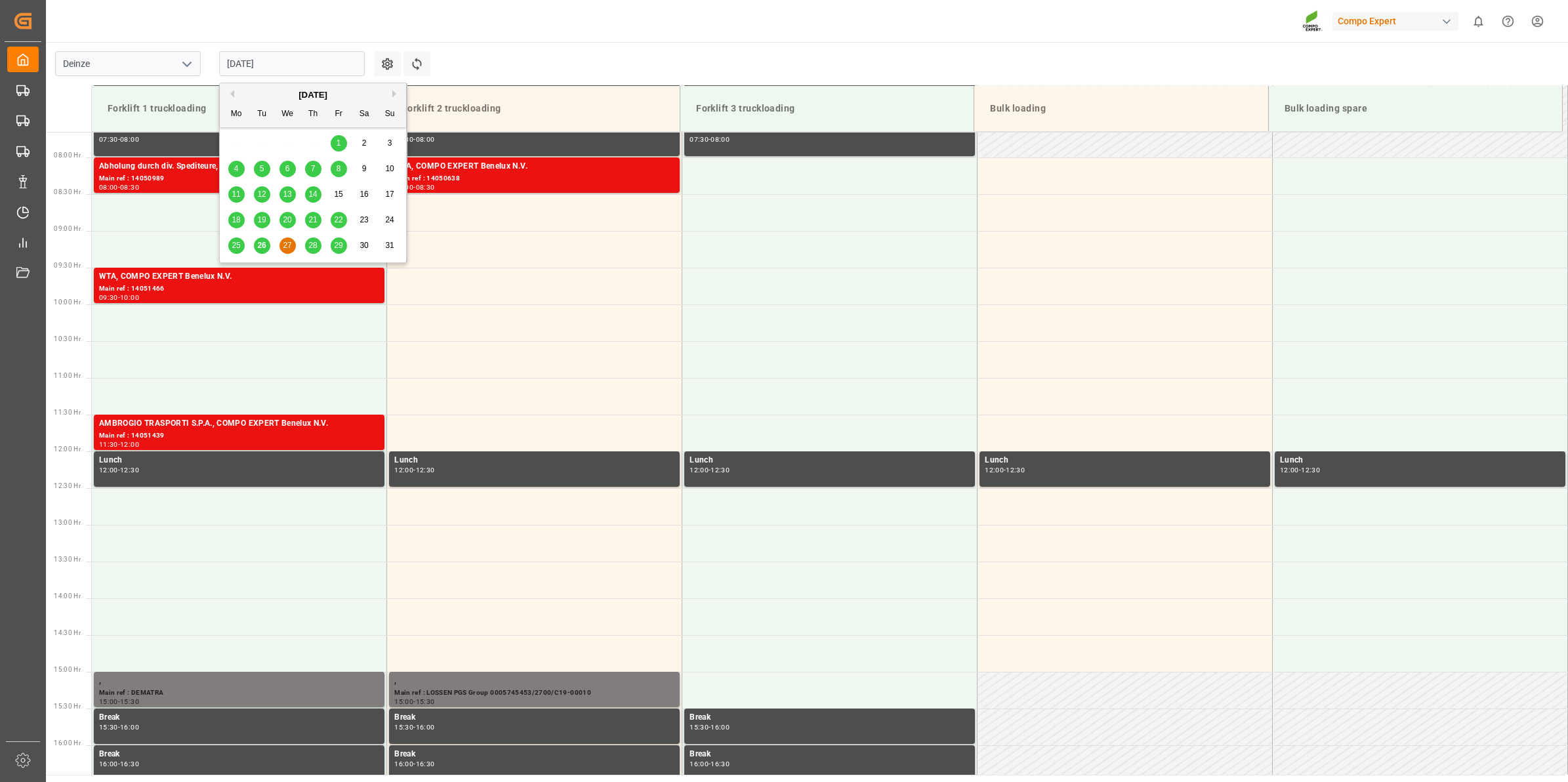
click at [306, 58] on input "27.08.2025" at bounding box center [292, 63] width 145 height 25
click at [264, 251] on div "26" at bounding box center [262, 246] width 16 height 16
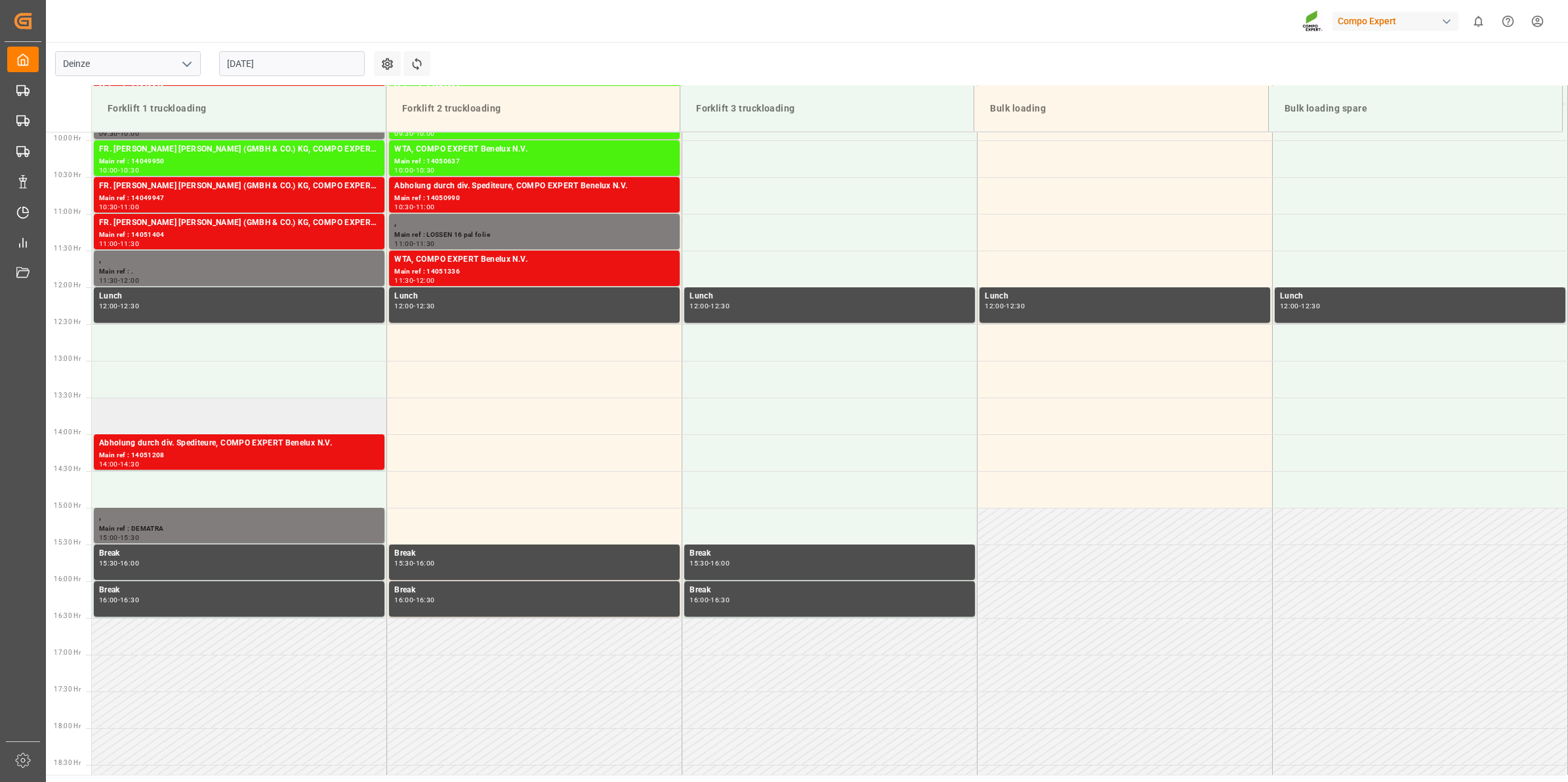
scroll to position [480, 0]
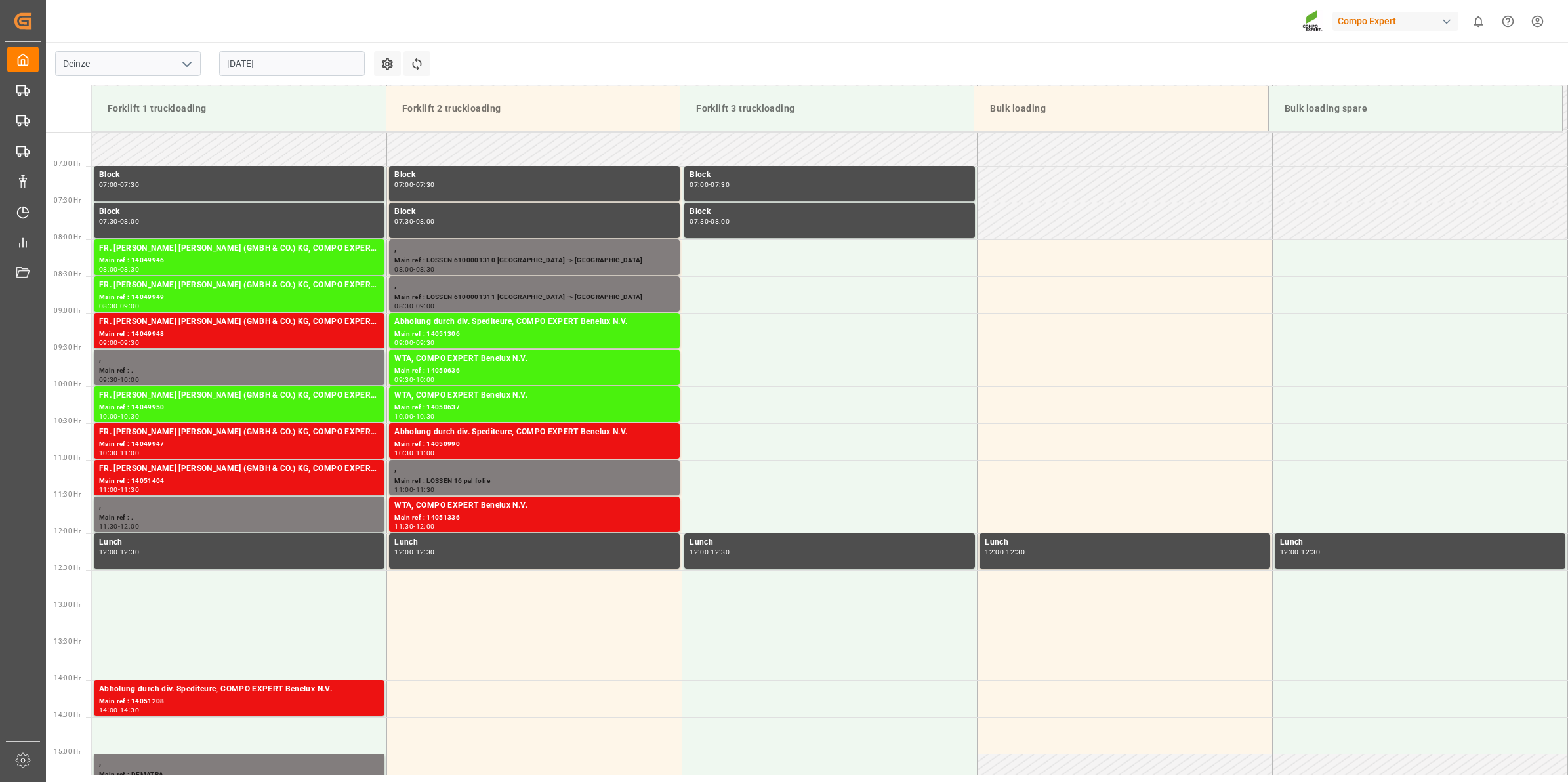
click at [231, 63] on input "26.08.2025" at bounding box center [292, 63] width 145 height 25
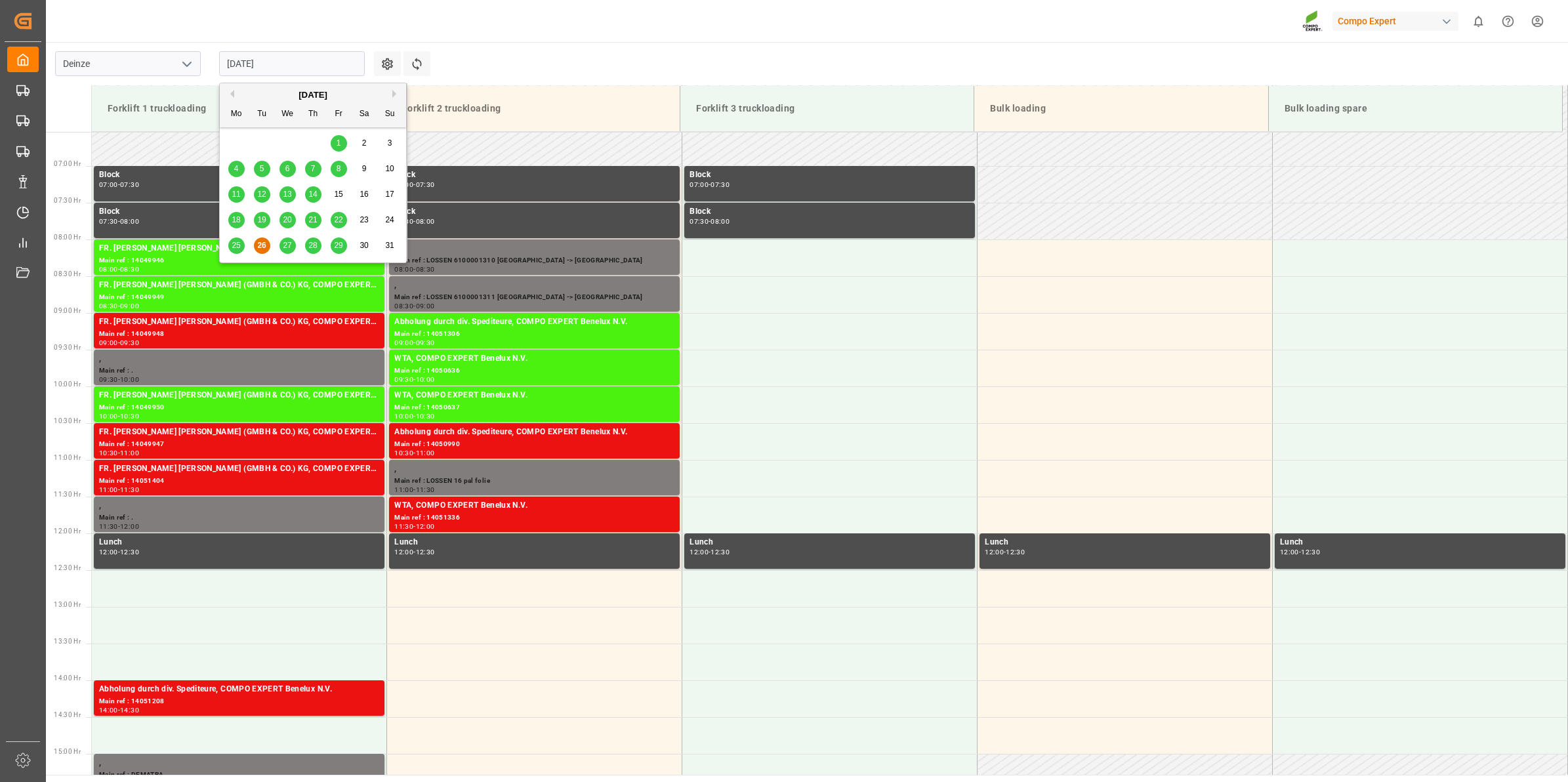
click at [284, 251] on div "27" at bounding box center [288, 246] width 16 height 16
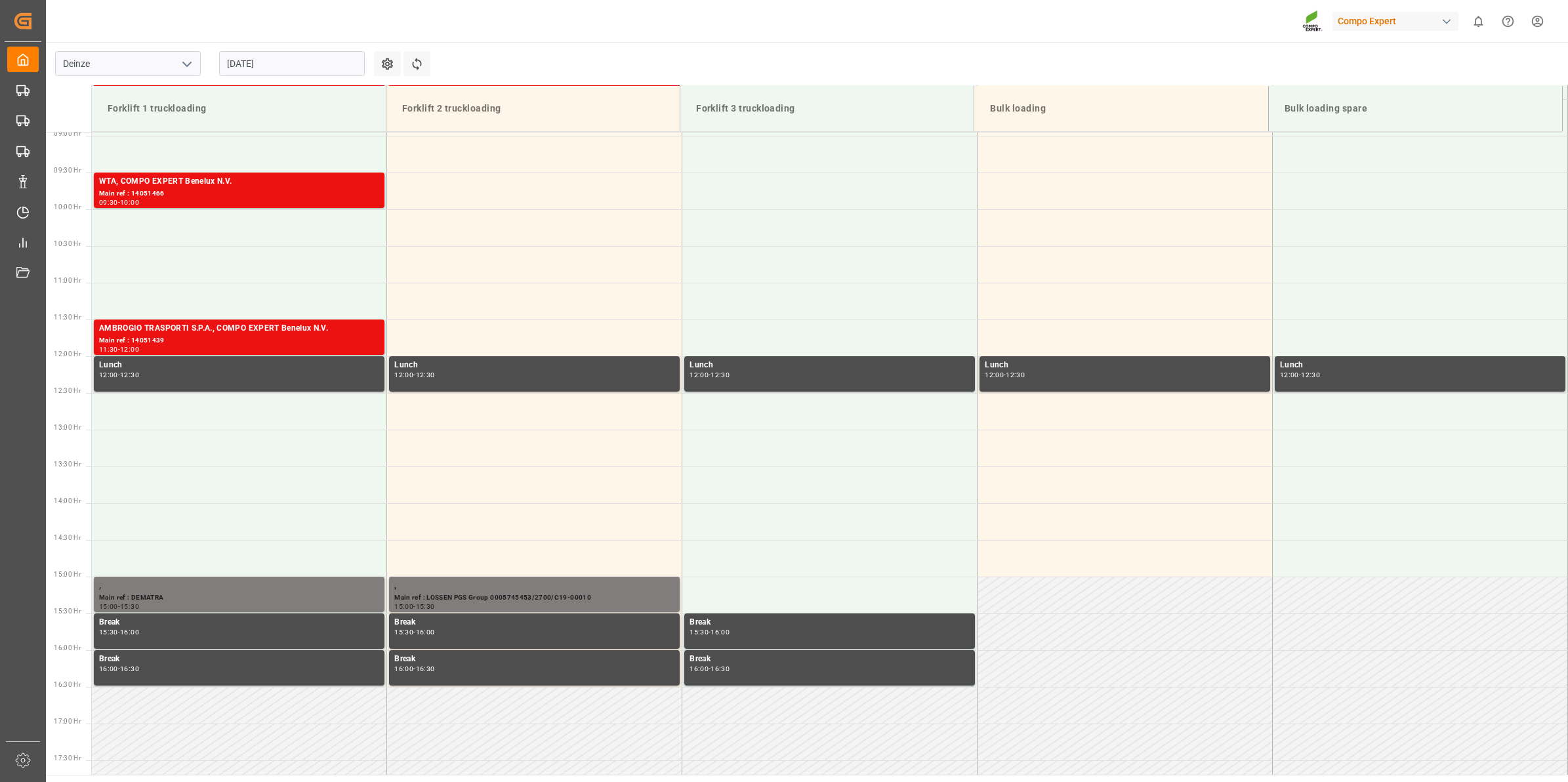
scroll to position [562, 0]
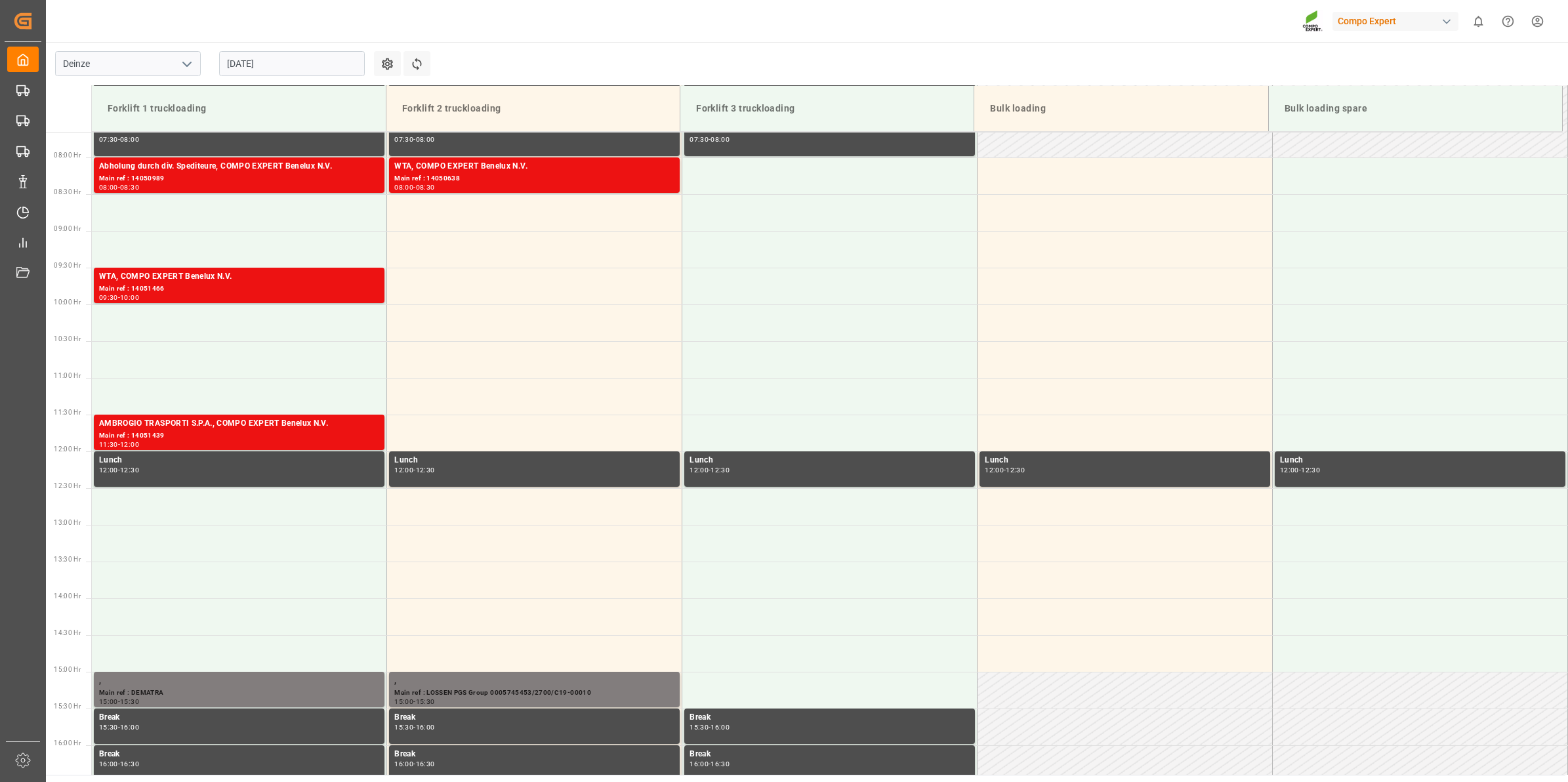
click at [288, 56] on input "27.08.2025" at bounding box center [292, 63] width 145 height 25
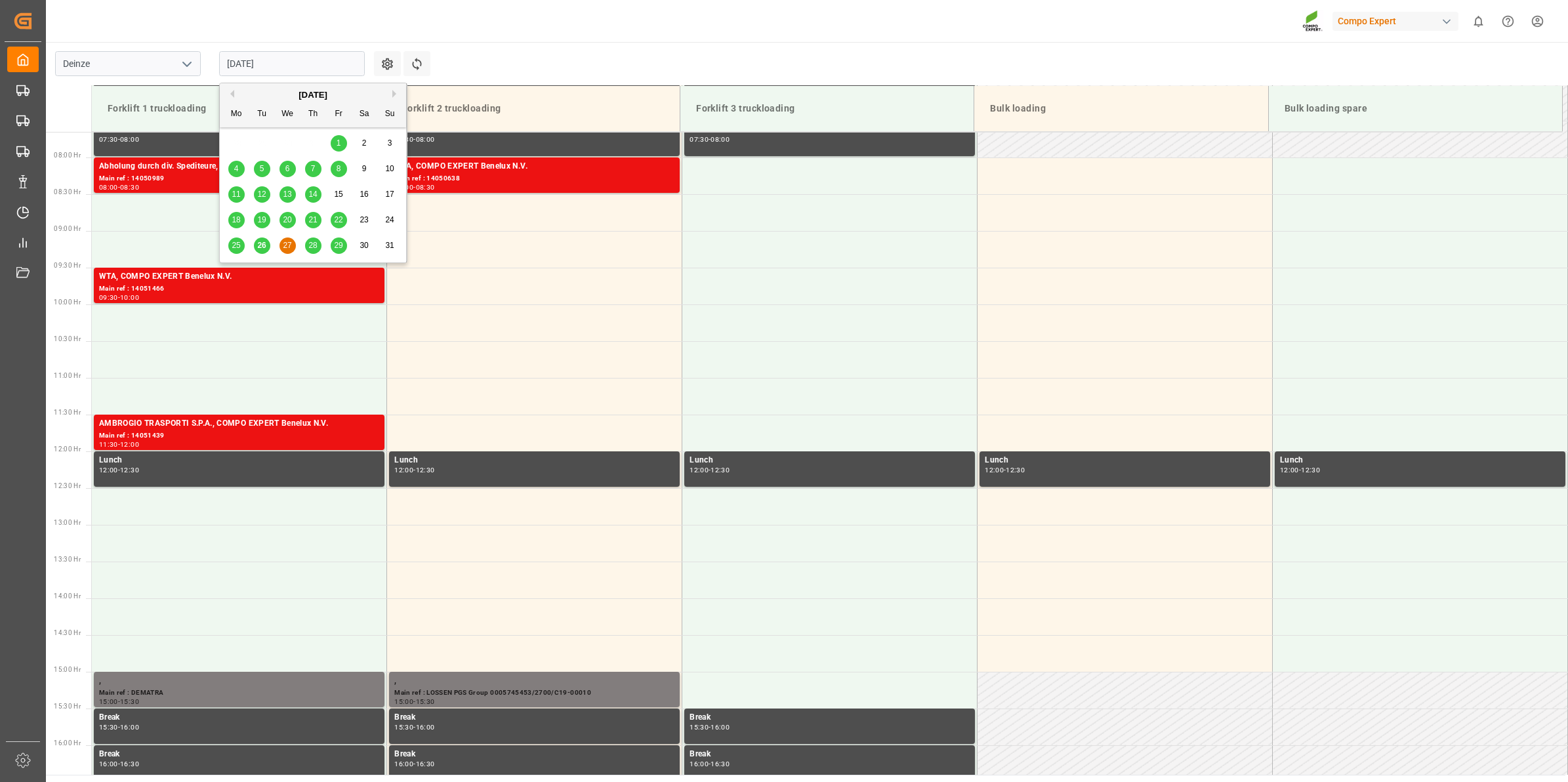
click at [266, 245] on span "26" at bounding box center [261, 246] width 9 height 9
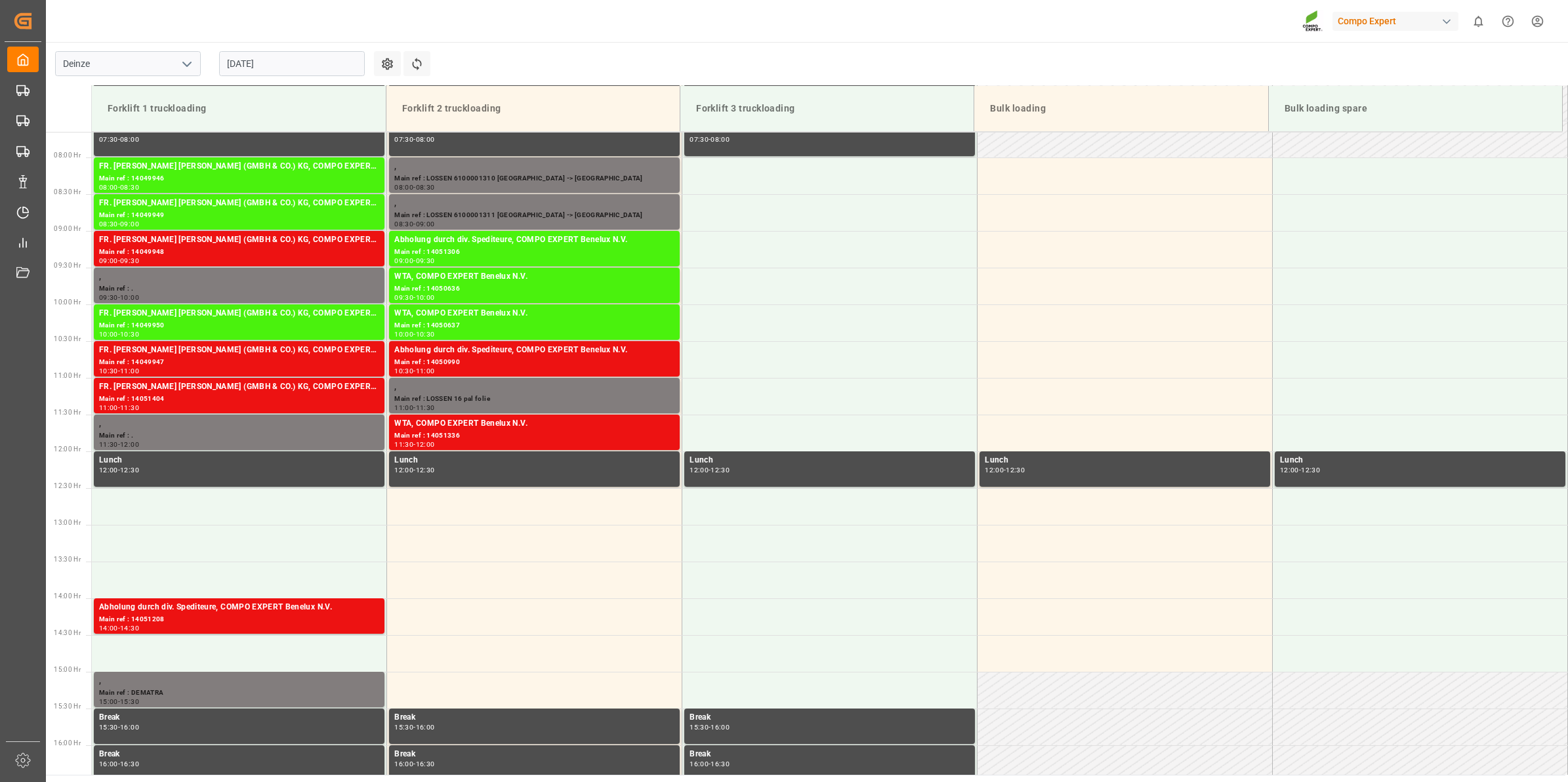
click at [270, 69] on input "26.08.2025" at bounding box center [292, 63] width 145 height 25
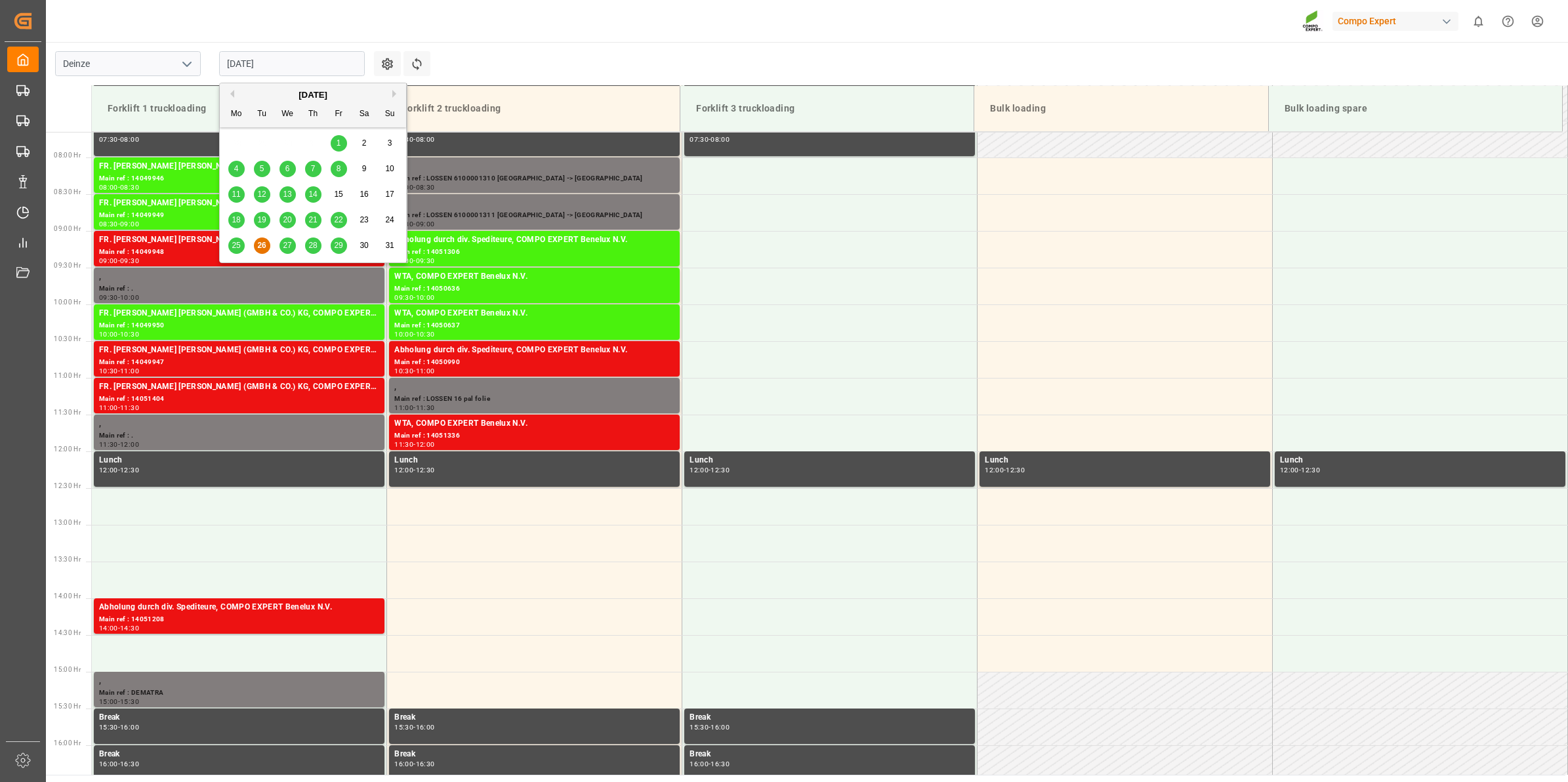
click at [288, 251] on div "27" at bounding box center [288, 246] width 16 height 16
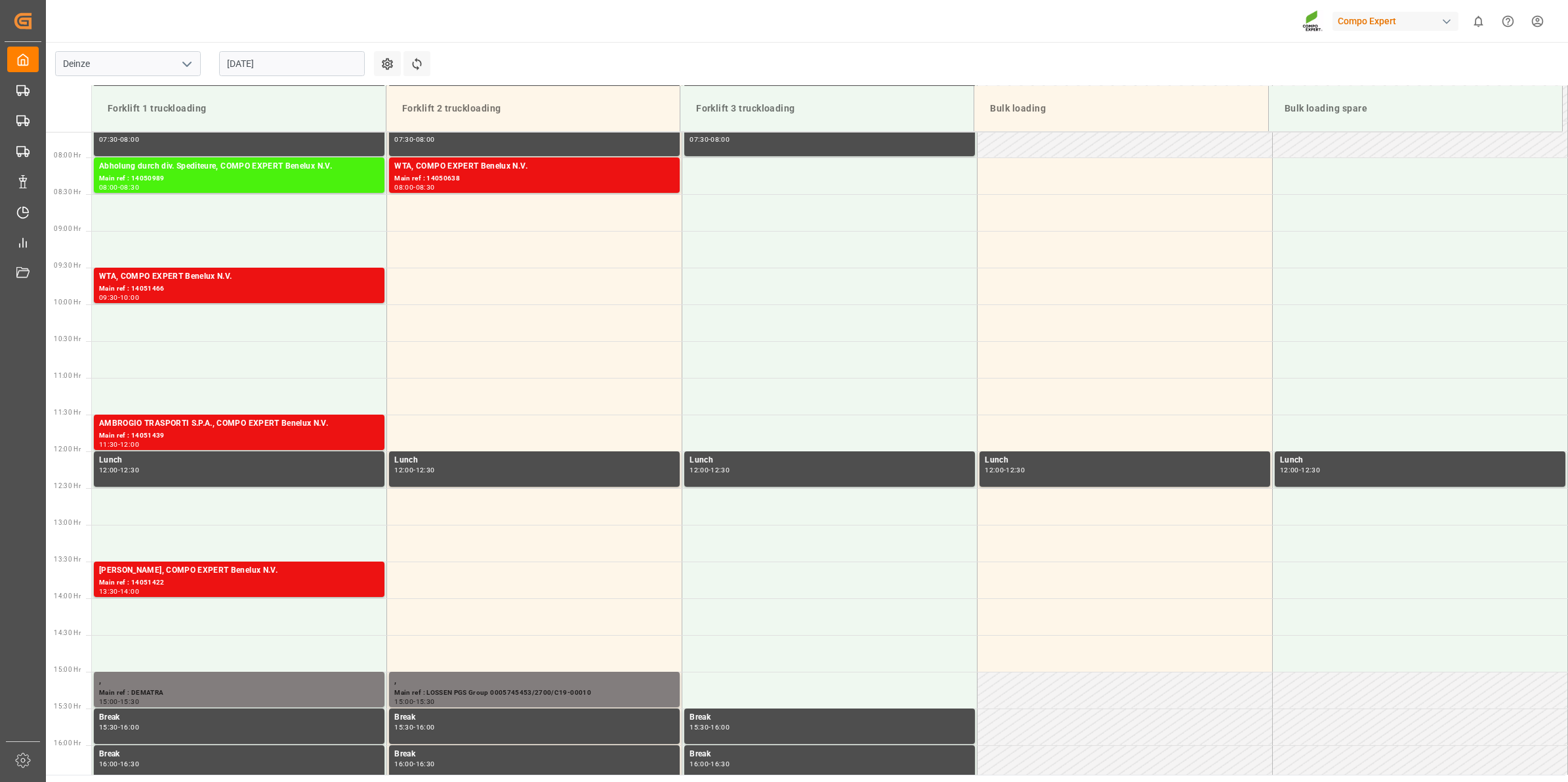
click at [287, 71] on input "27.08.2025" at bounding box center [292, 63] width 145 height 25
click at [540, 55] on main "Deinze 27.08.2025 Settings Refresh Time Slots Forklift 1 truckloading Forklift …" at bounding box center [806, 408] width 1520 height 733
click at [202, 187] on div "08:00 - 08:30" at bounding box center [239, 188] width 280 height 7
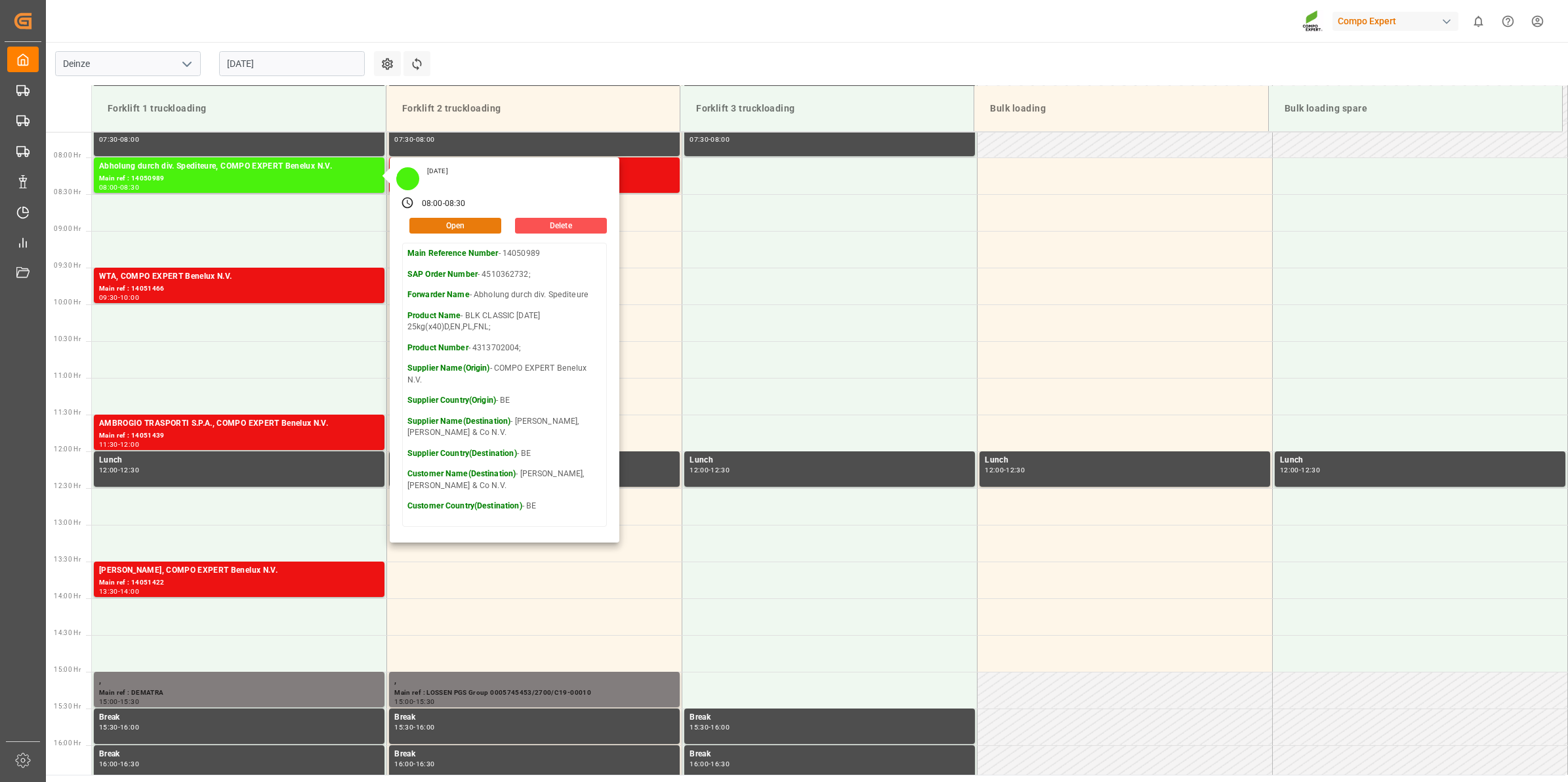
click at [454, 231] on button "Open" at bounding box center [455, 226] width 91 height 16
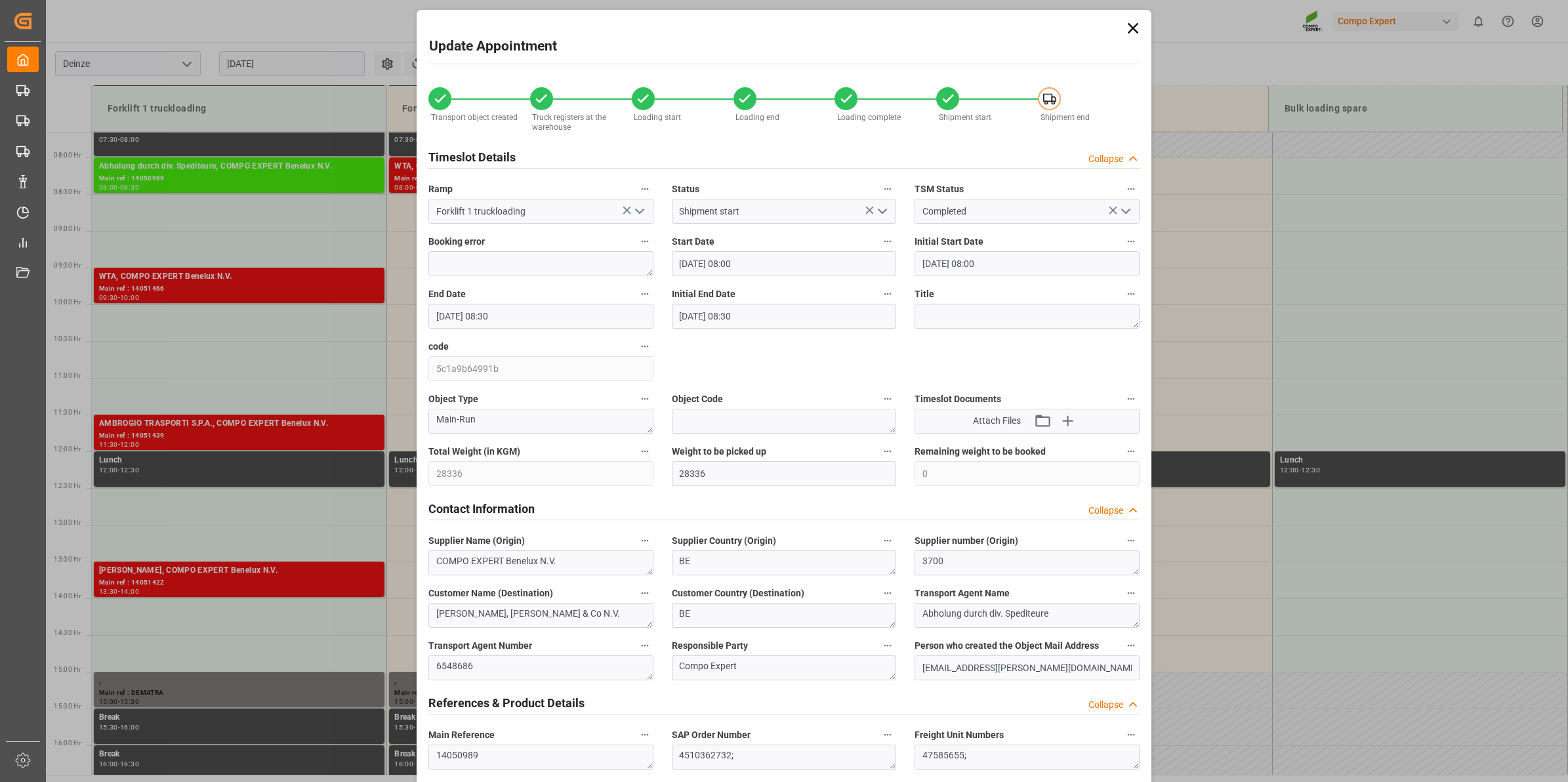
scroll to position [0, 0]
click at [1130, 30] on icon at bounding box center [1133, 29] width 18 height 18
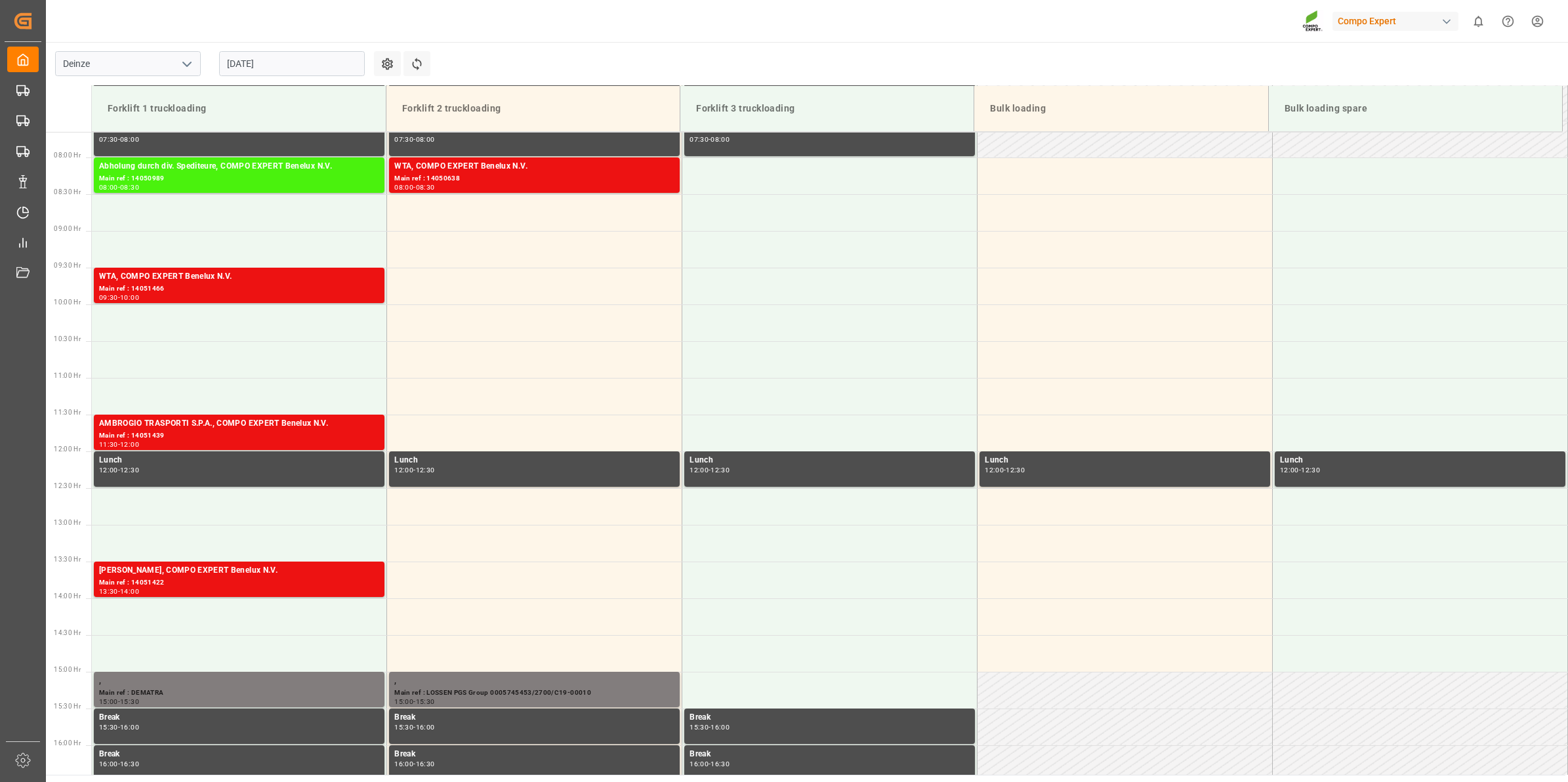
click at [345, 57] on input "27.08.2025" at bounding box center [292, 63] width 145 height 25
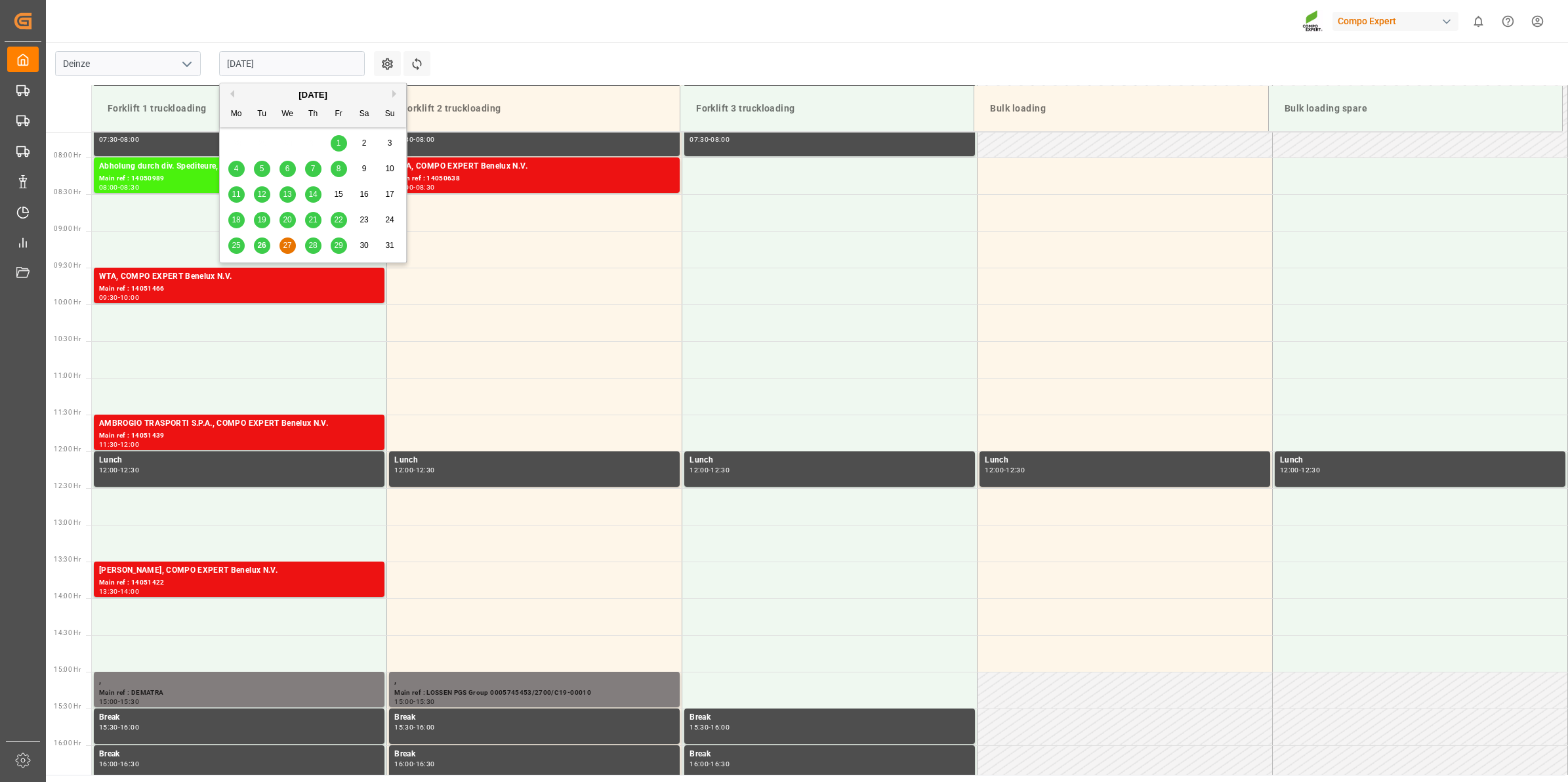
click at [313, 248] on span "28" at bounding box center [312, 246] width 9 height 9
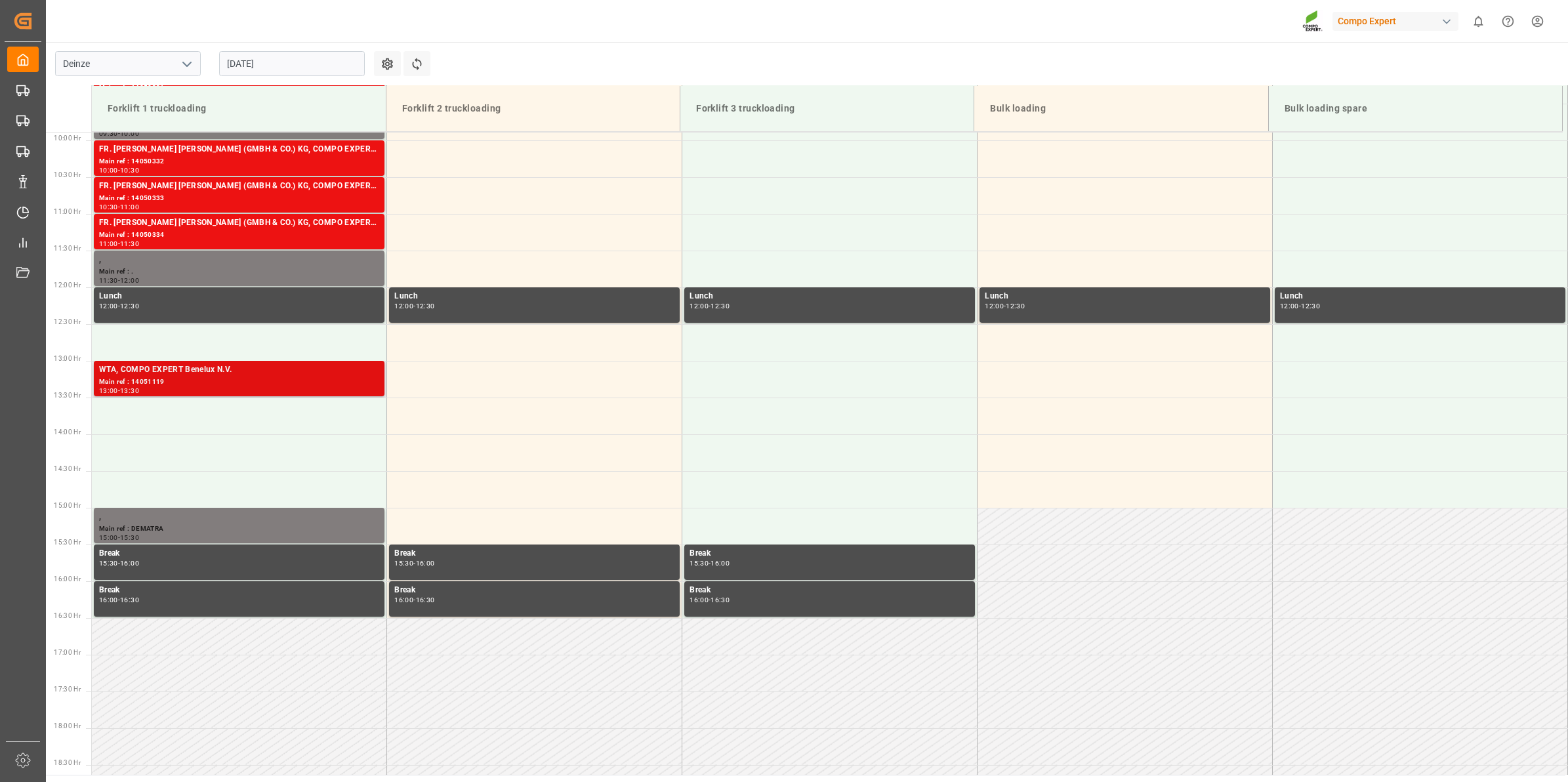
scroll to position [562, 0]
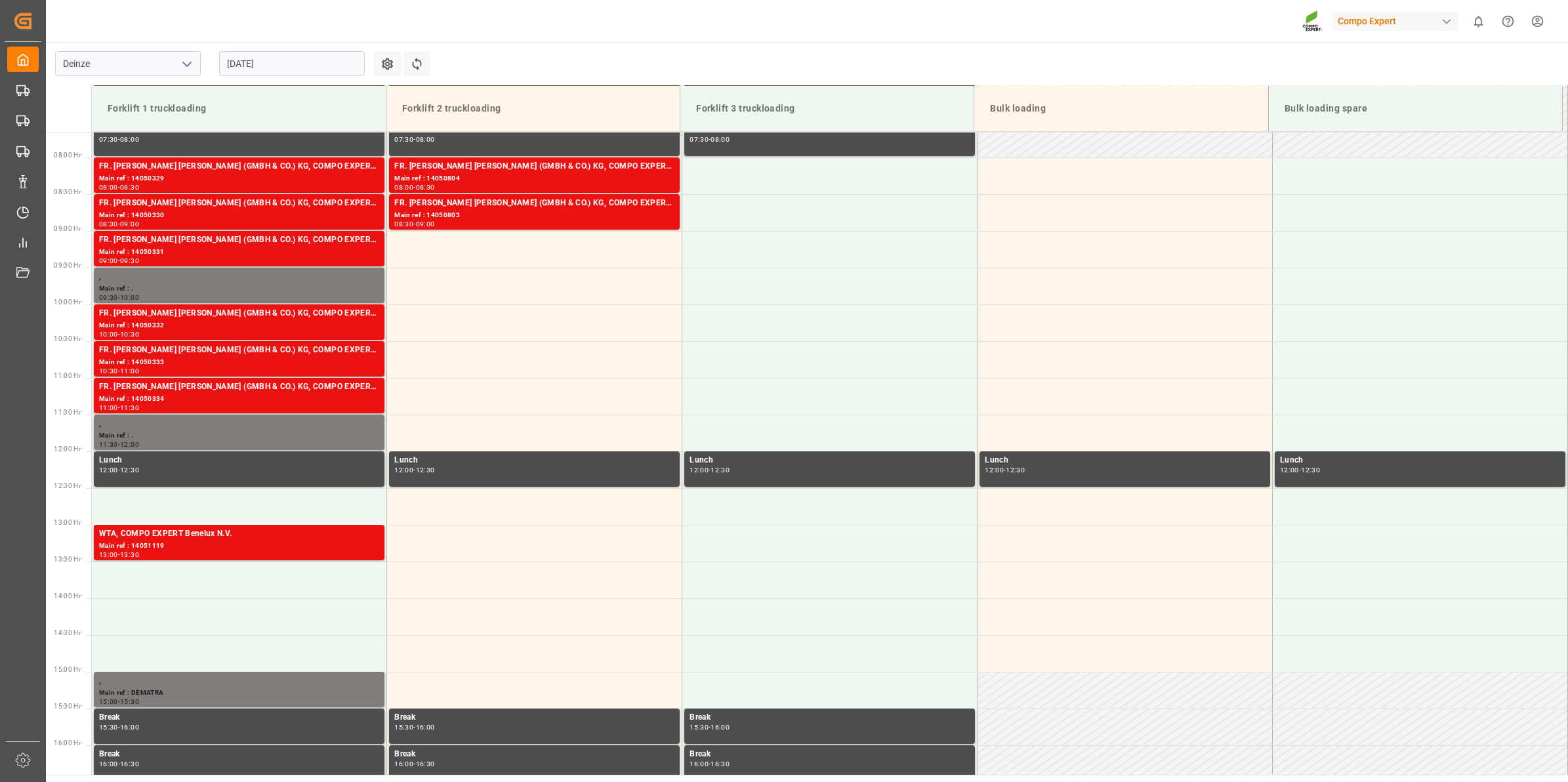
click at [279, 69] on input "[DATE]" at bounding box center [292, 63] width 145 height 25
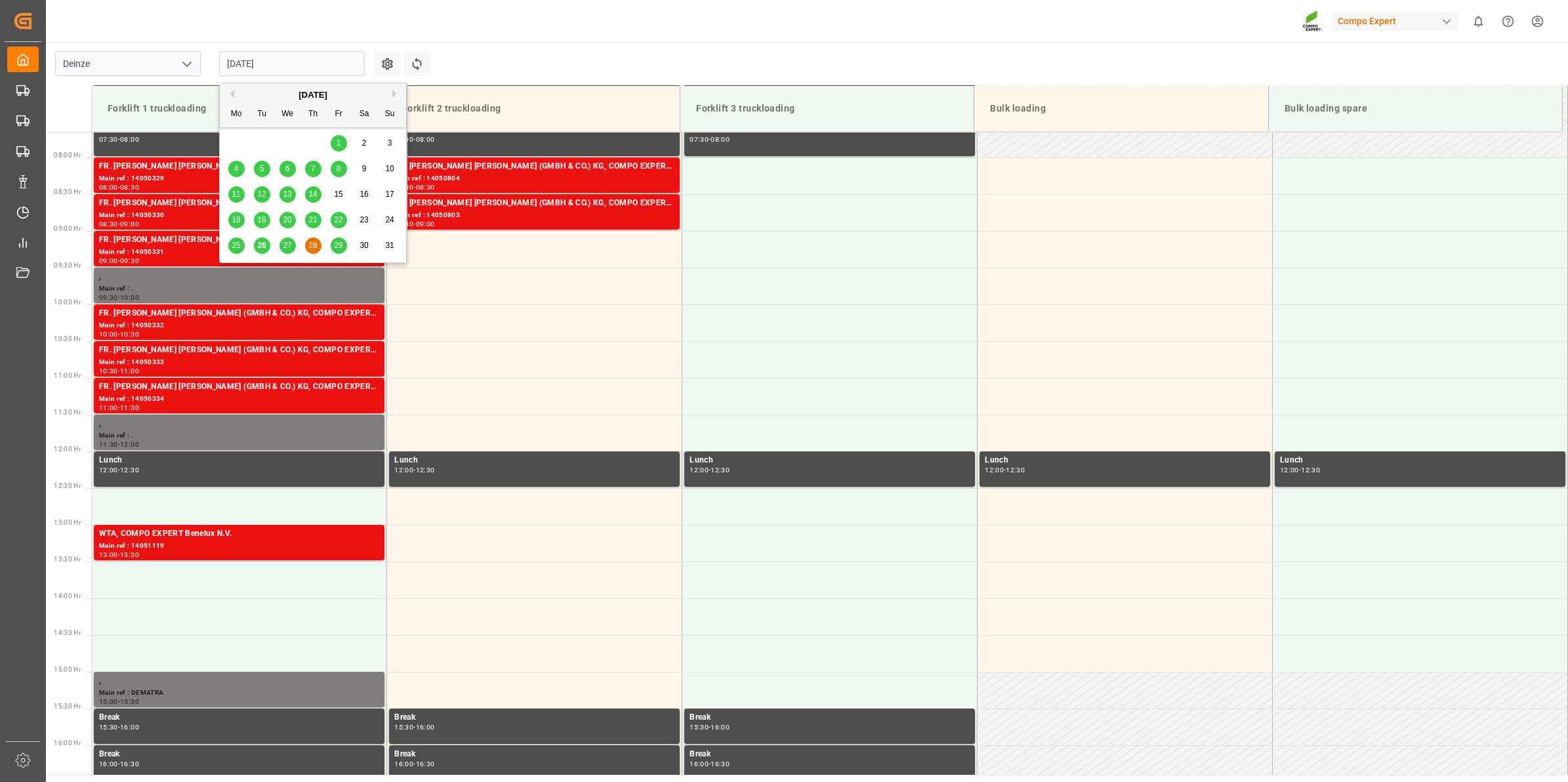
click at [345, 245] on div "29" at bounding box center [338, 246] width 16 height 16
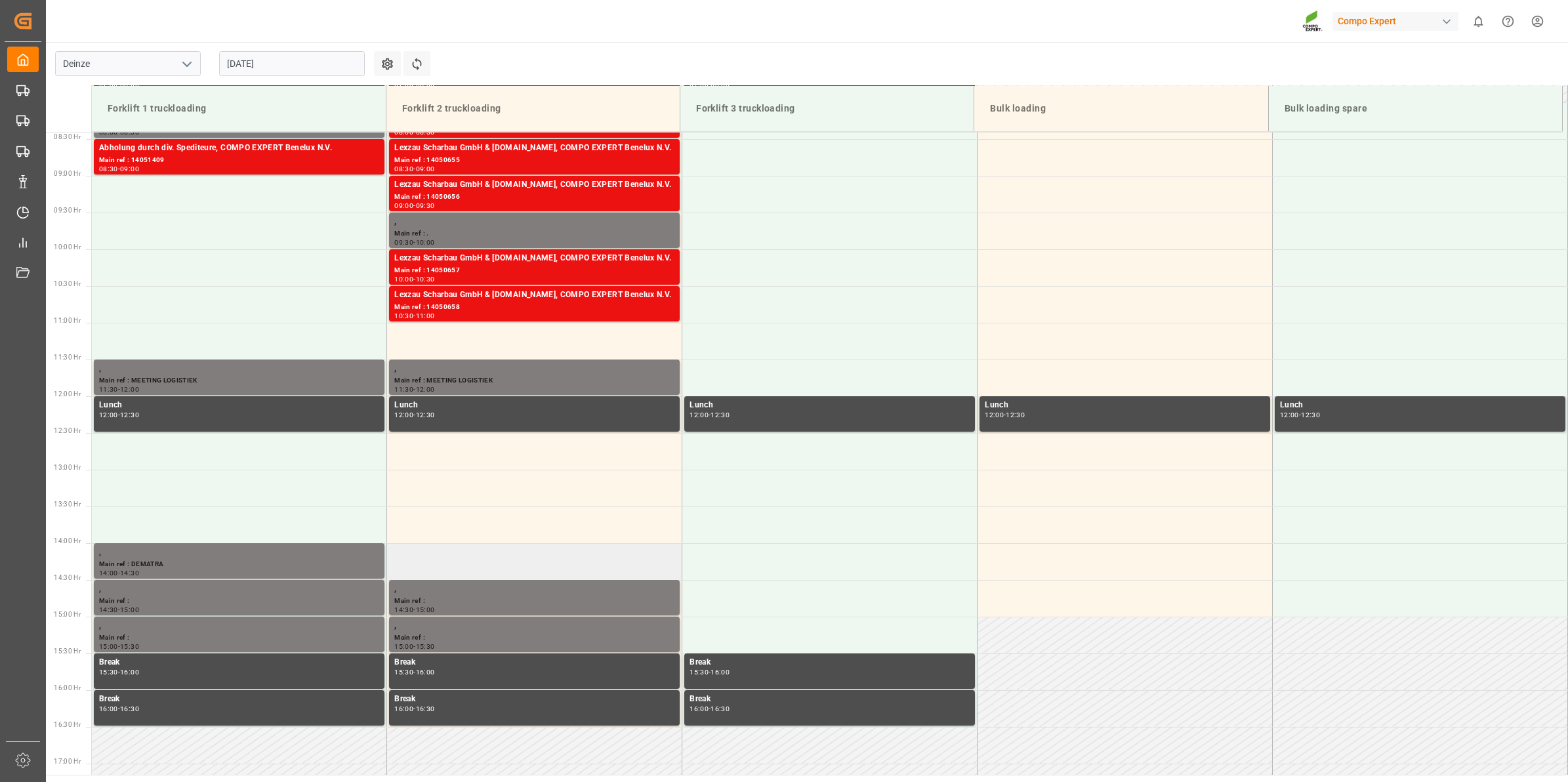
scroll to position [480, 0]
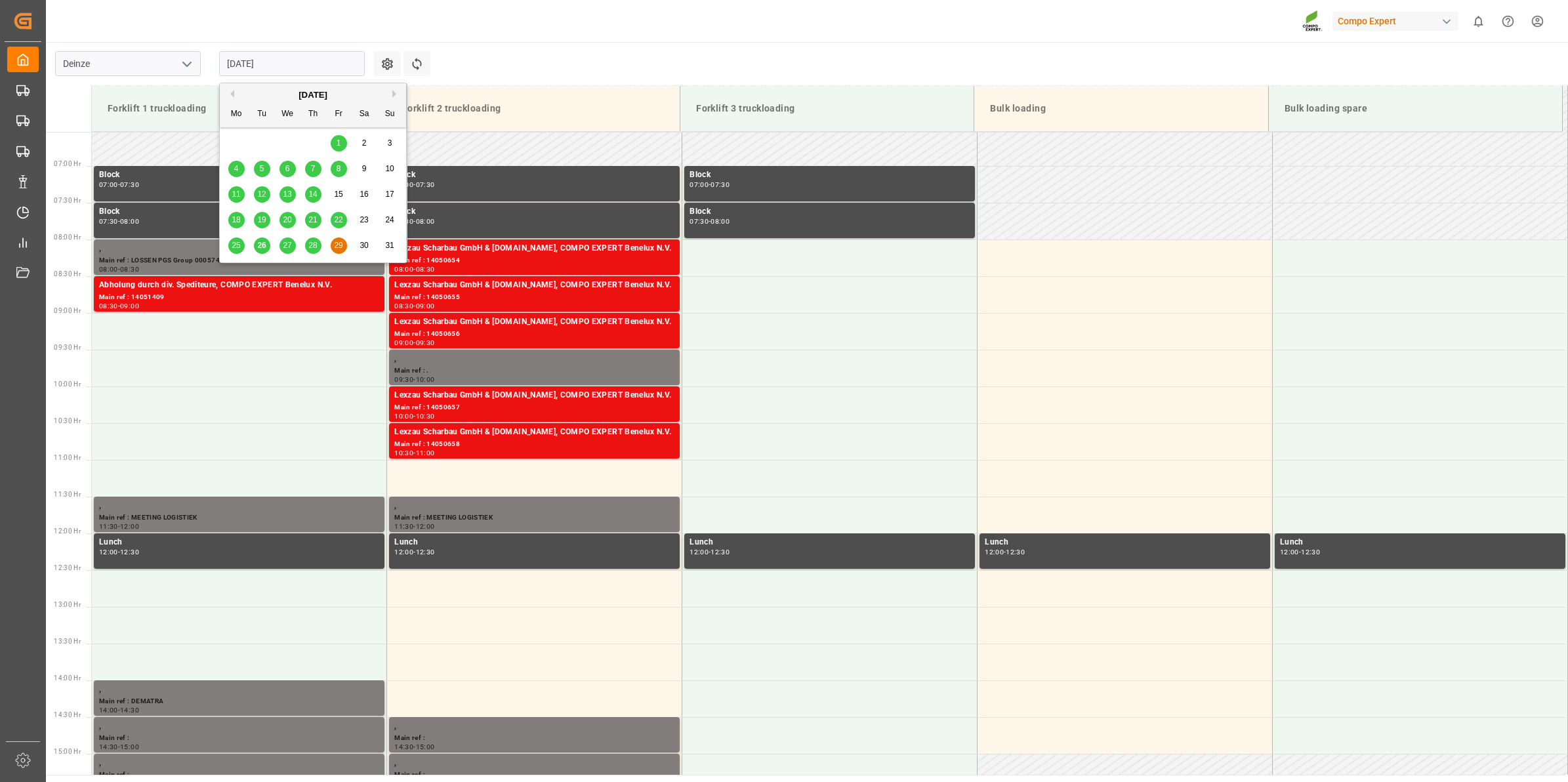
click at [306, 67] on input "29.08.2025" at bounding box center [292, 63] width 145 height 25
click at [312, 243] on span "28" at bounding box center [312, 246] width 9 height 9
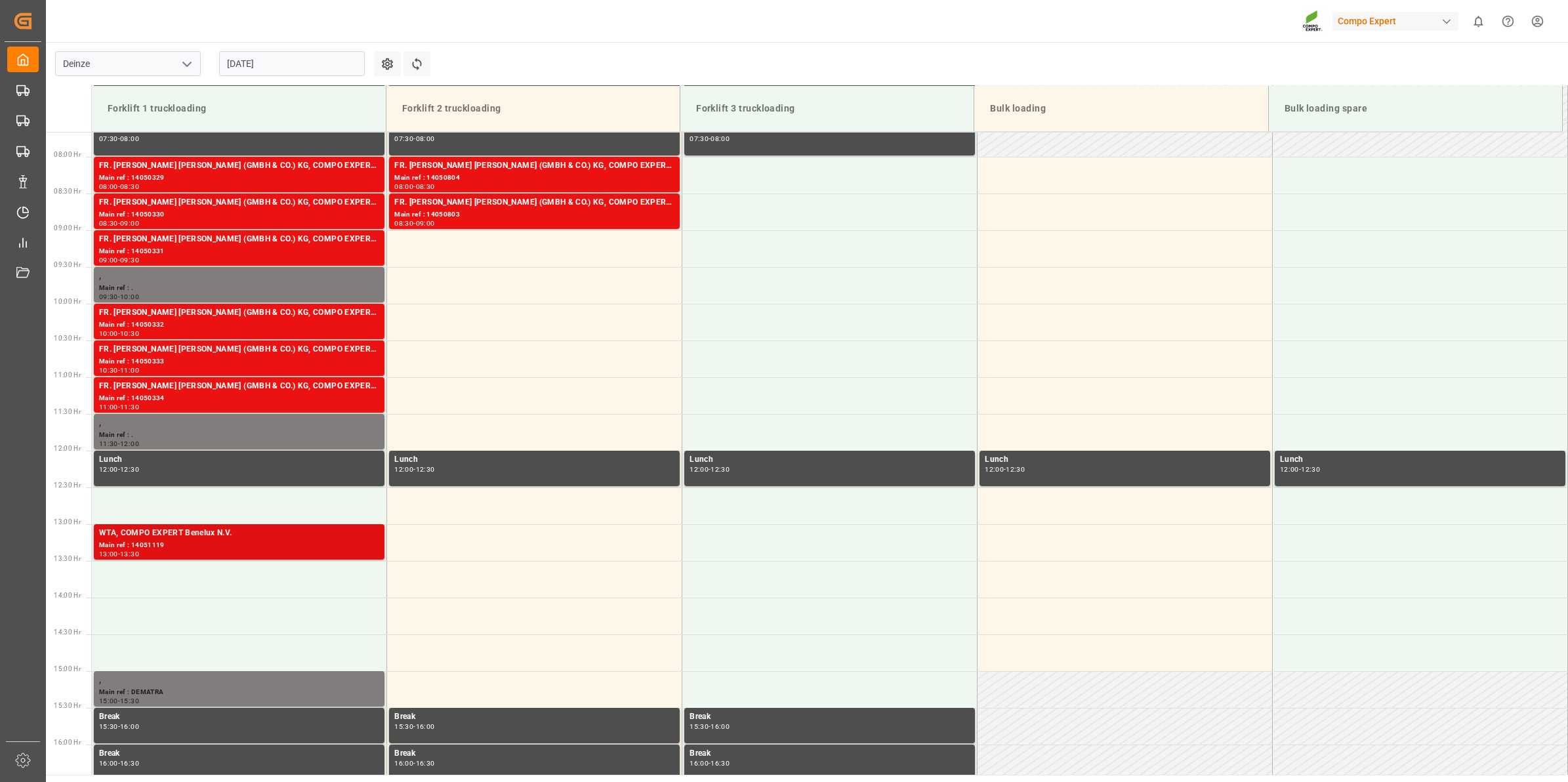
scroll to position [562, 0]
click at [313, 59] on input "[DATE]" at bounding box center [292, 63] width 145 height 25
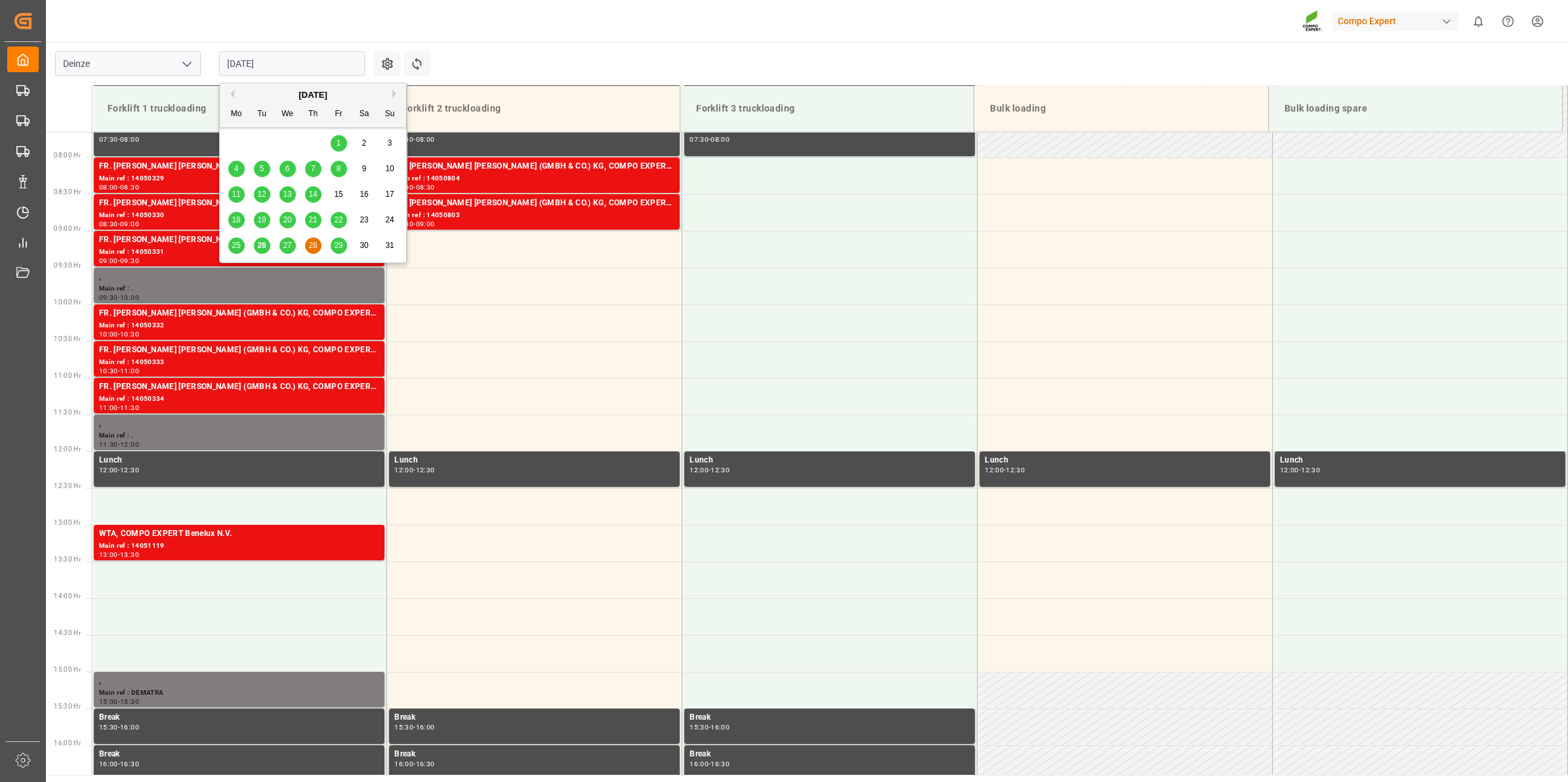
click at [294, 247] on div "27" at bounding box center [288, 246] width 16 height 16
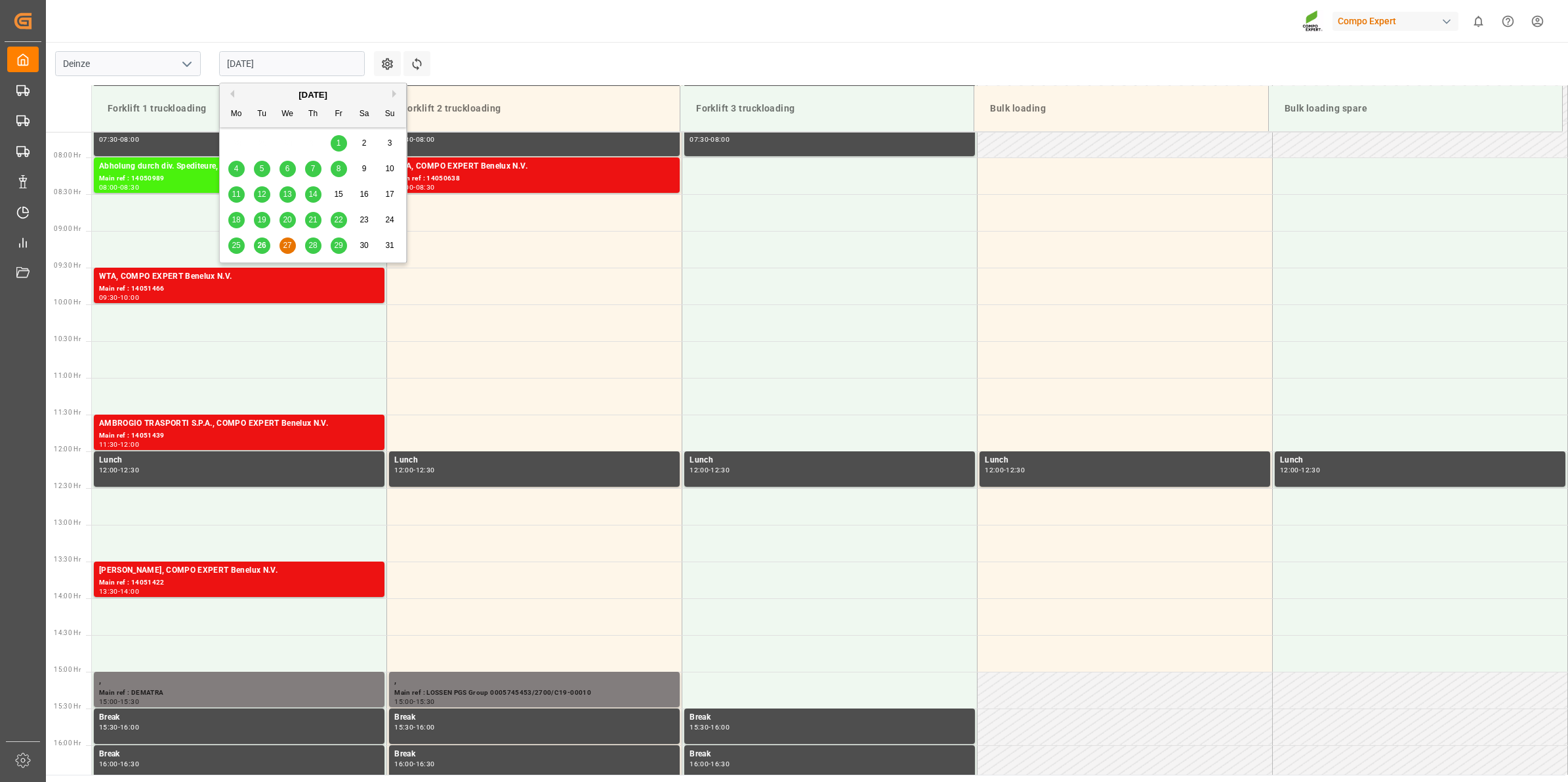
click at [313, 67] on input "27.08.2025" at bounding box center [292, 63] width 145 height 25
click at [263, 241] on span "26" at bounding box center [261, 246] width 9 height 9
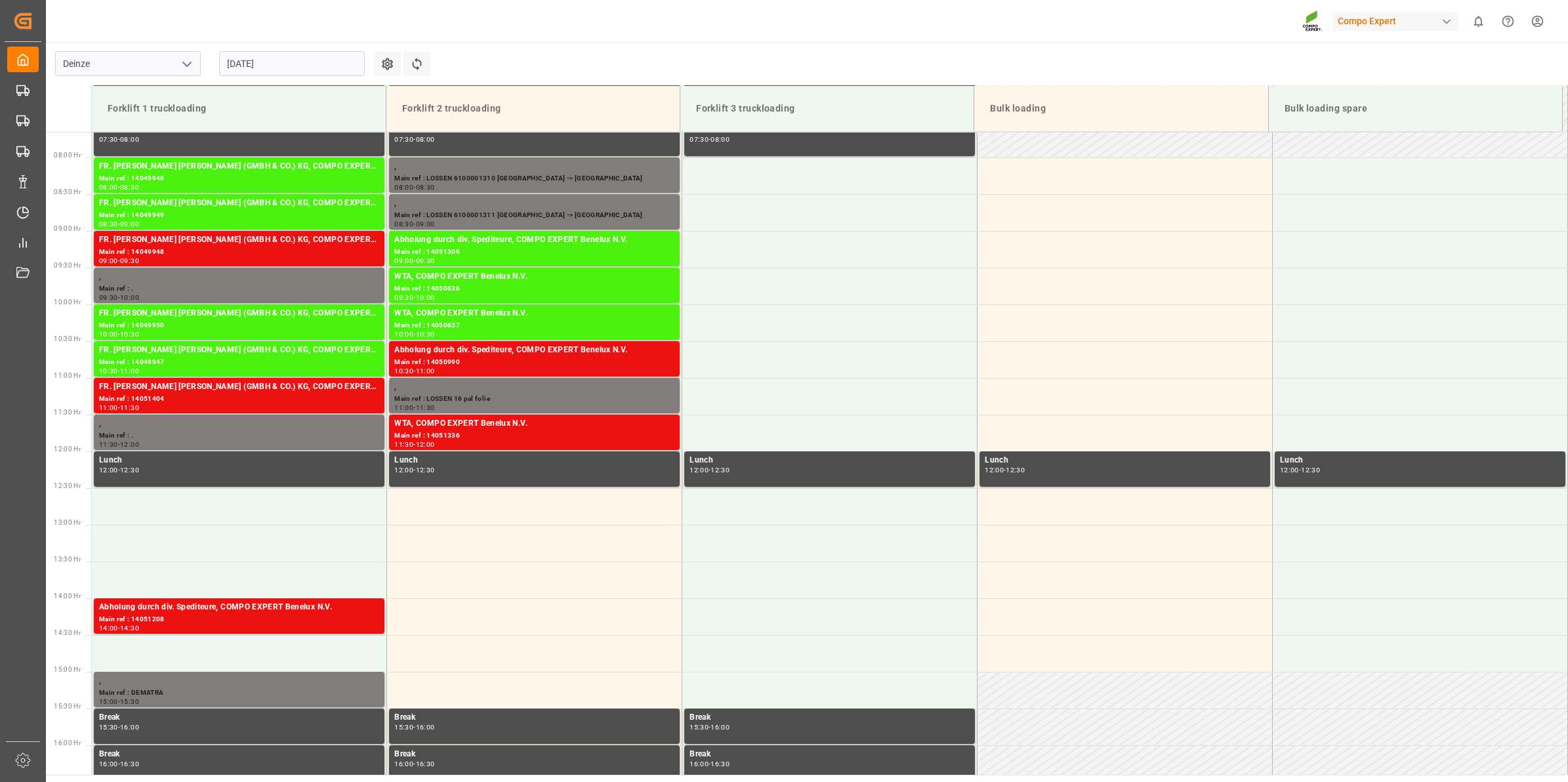
click at [282, 67] on input "26.08.2025" at bounding box center [292, 63] width 145 height 25
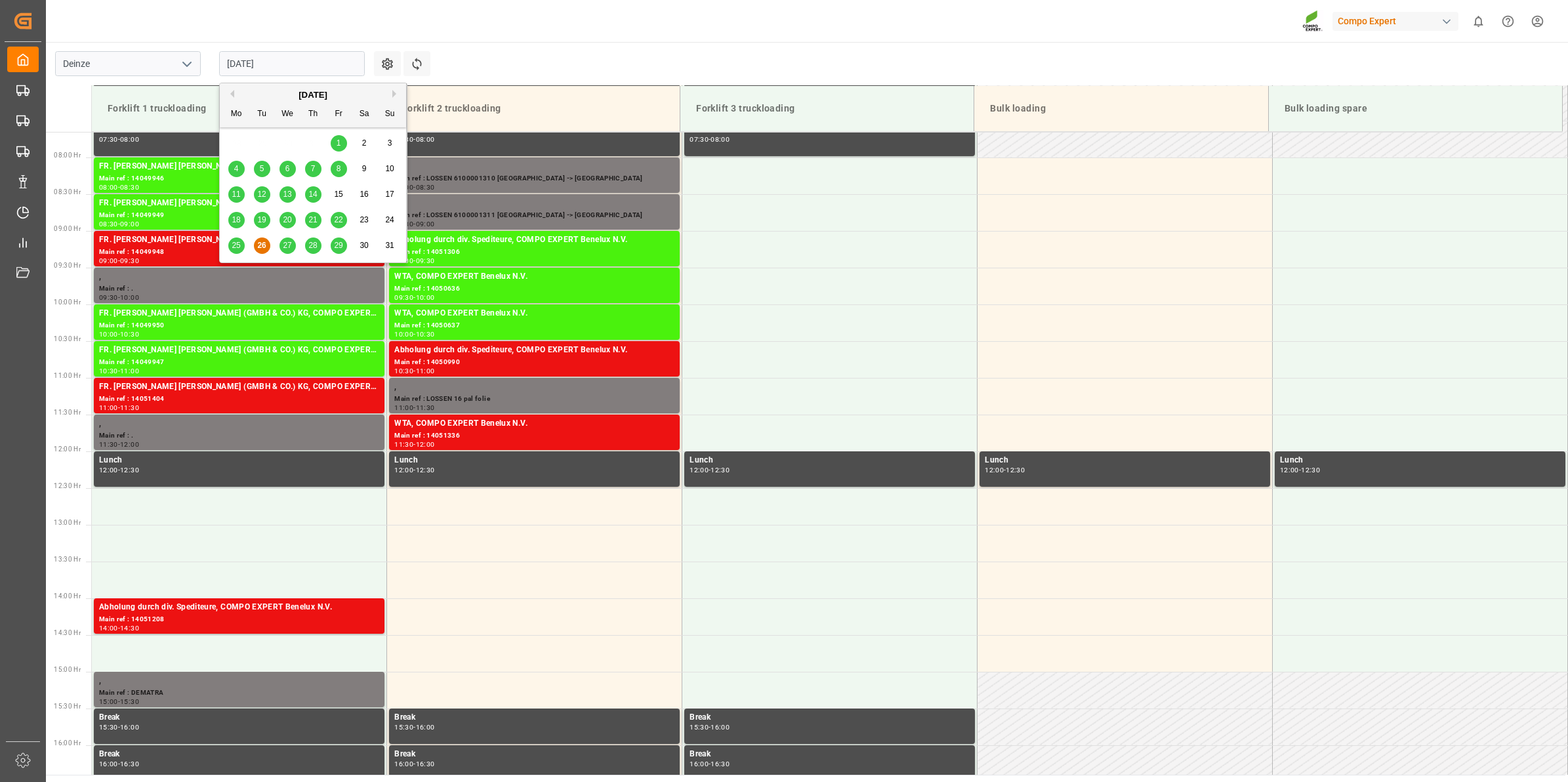
click at [388, 94] on div "[DATE]" at bounding box center [313, 95] width 186 height 13
click at [394, 91] on button "Next Month" at bounding box center [396, 94] width 8 height 8
click at [338, 168] on span "12" at bounding box center [338, 169] width 9 height 9
